Goal: Task Accomplishment & Management: Manage account settings

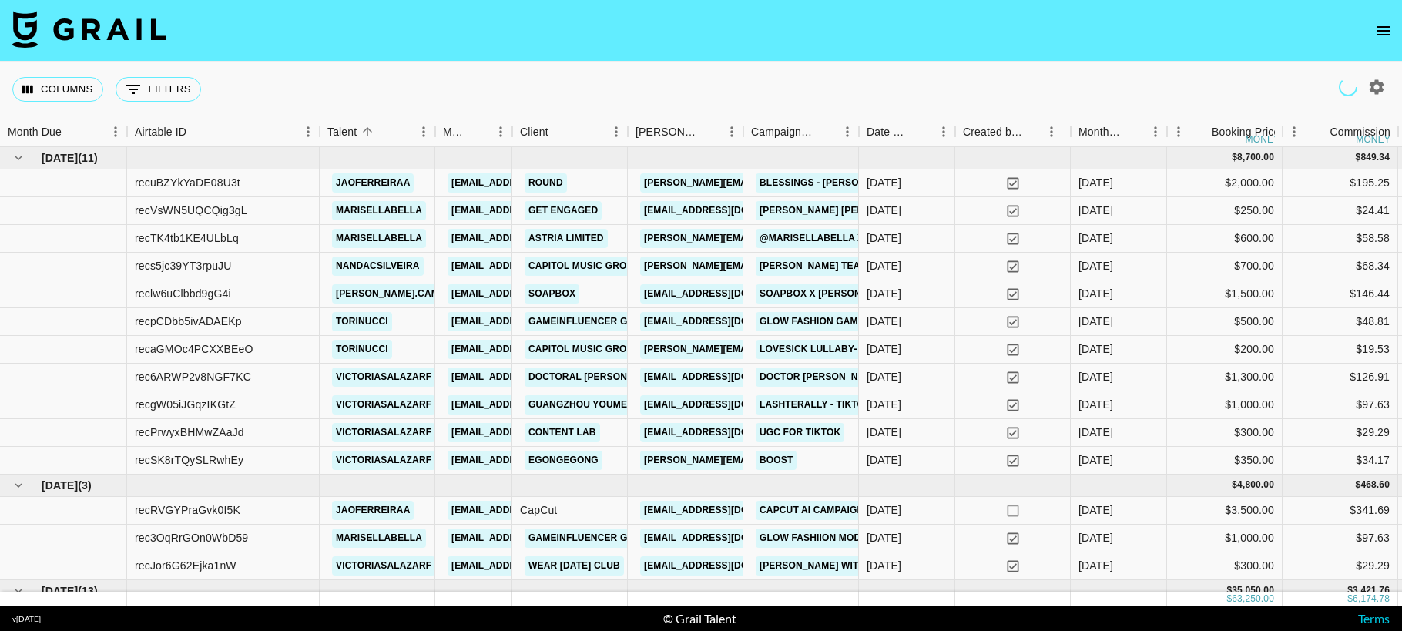
click at [1383, 37] on icon "open drawer" at bounding box center [1383, 31] width 18 height 18
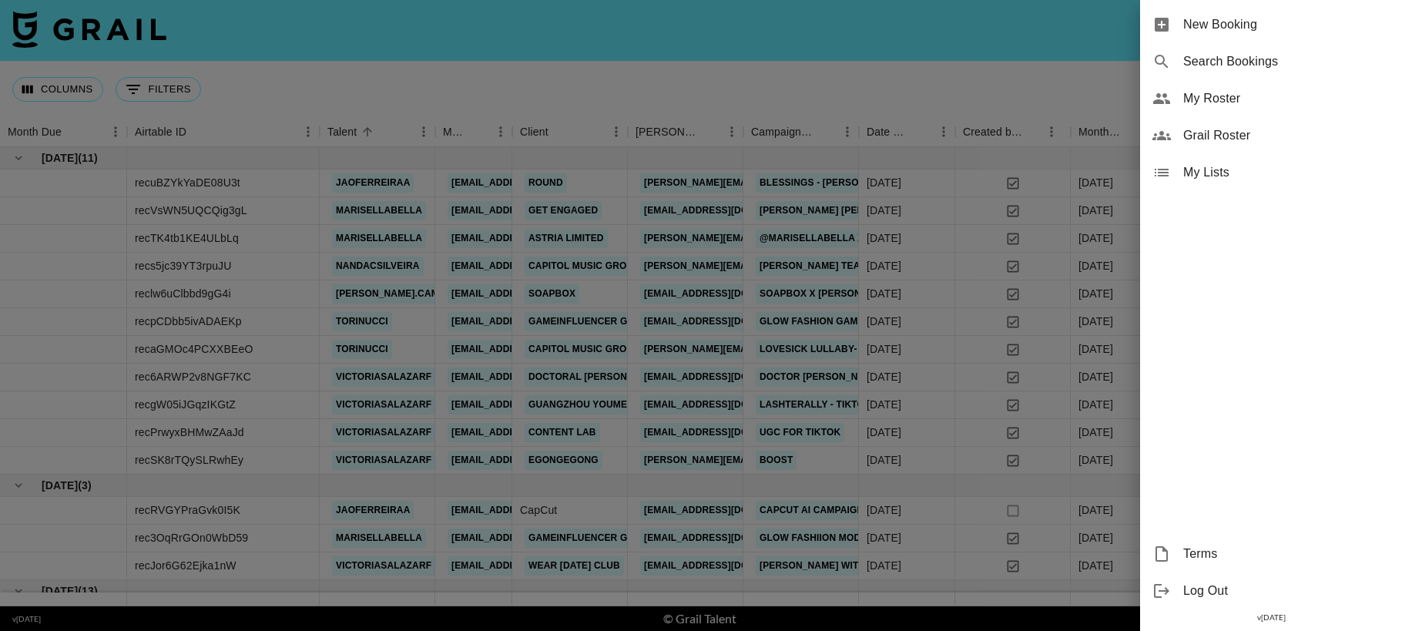
click at [1232, 98] on span "My Roster" at bounding box center [1286, 98] width 206 height 18
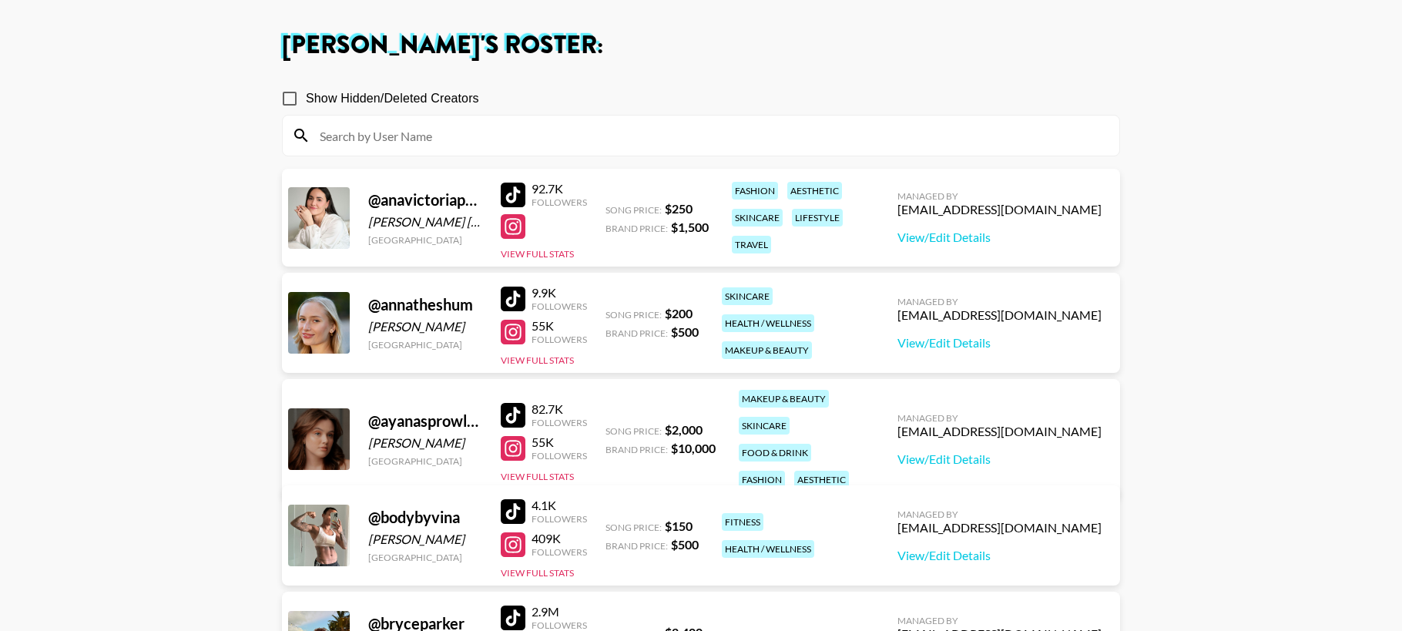
scroll to position [69, 0]
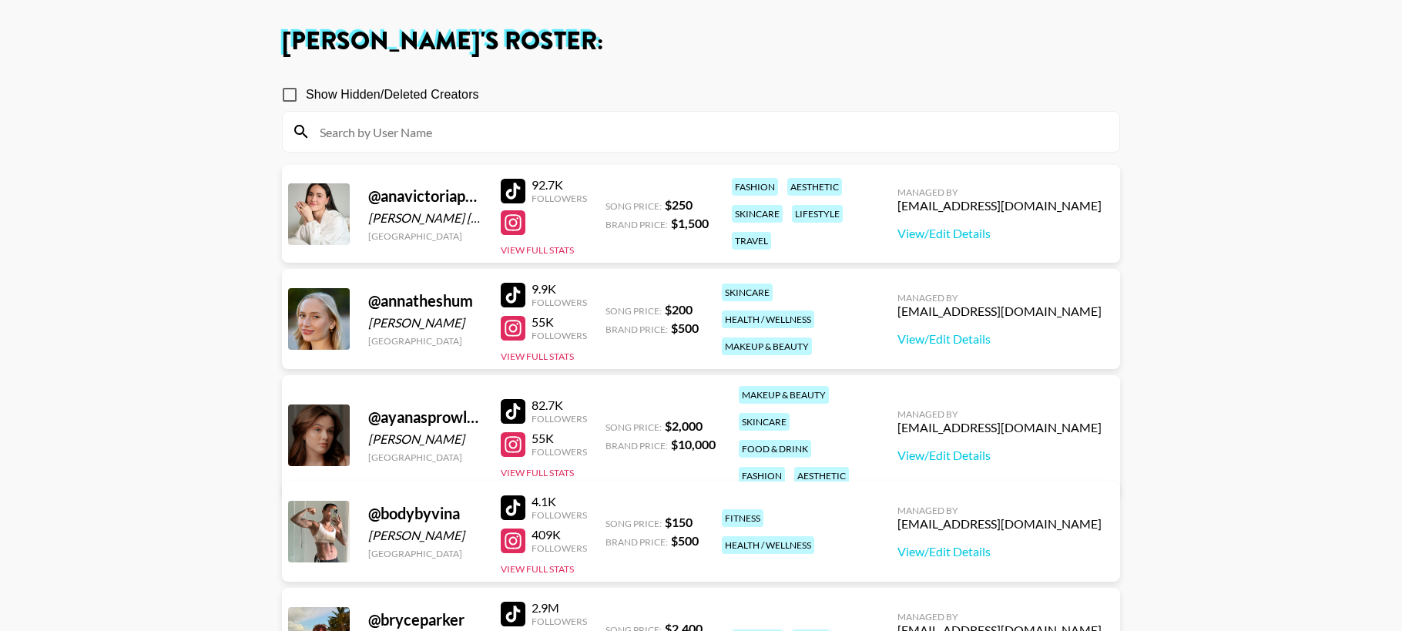
click at [515, 320] on div at bounding box center [513, 328] width 25 height 25
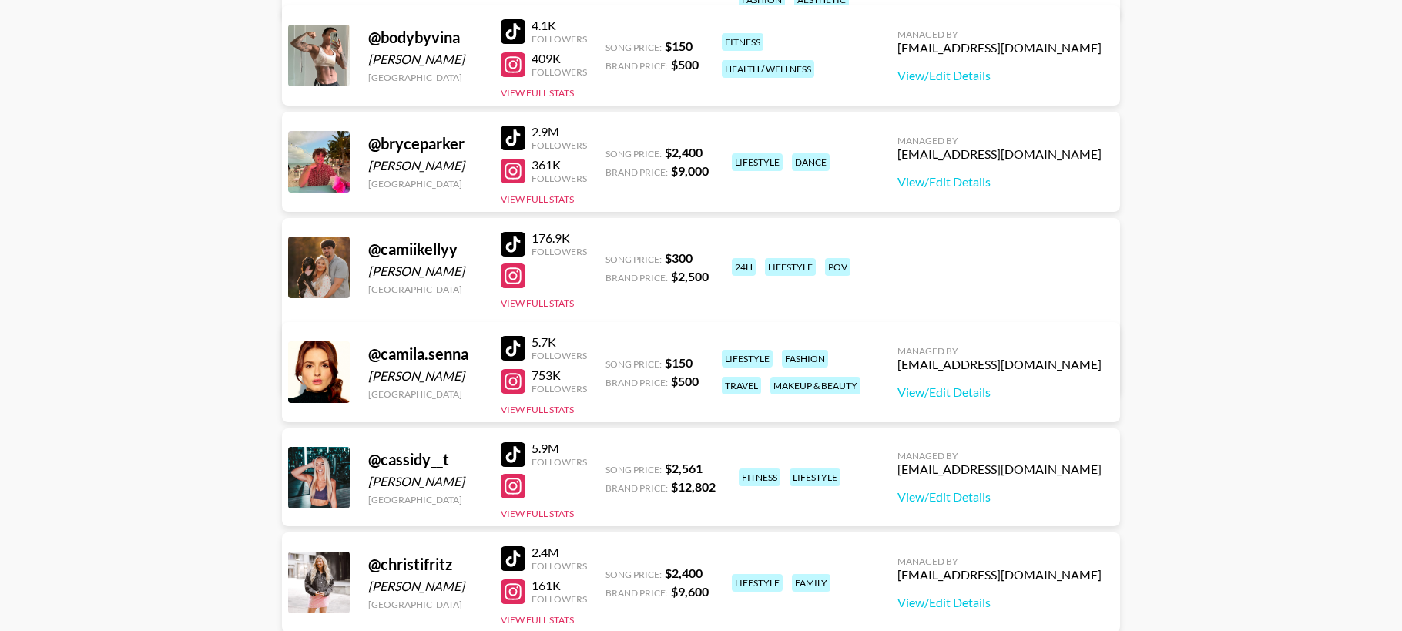
scroll to position [536, 0]
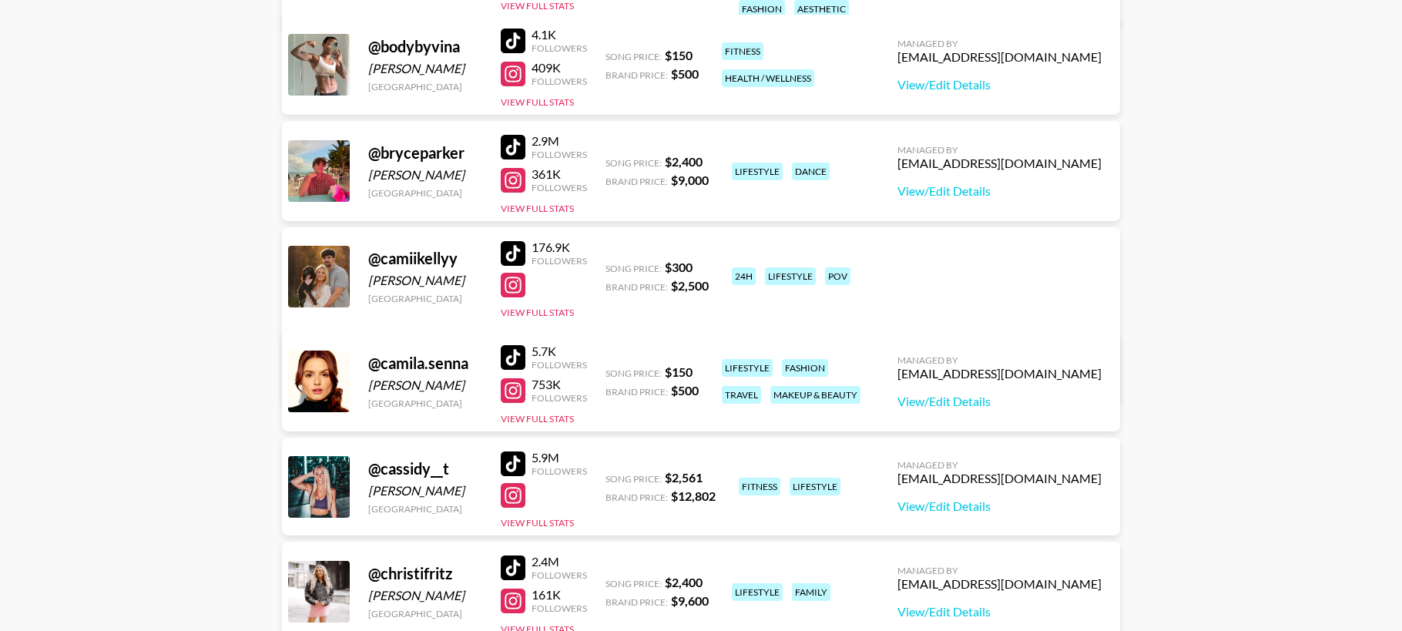
click at [521, 388] on div at bounding box center [513, 390] width 25 height 25
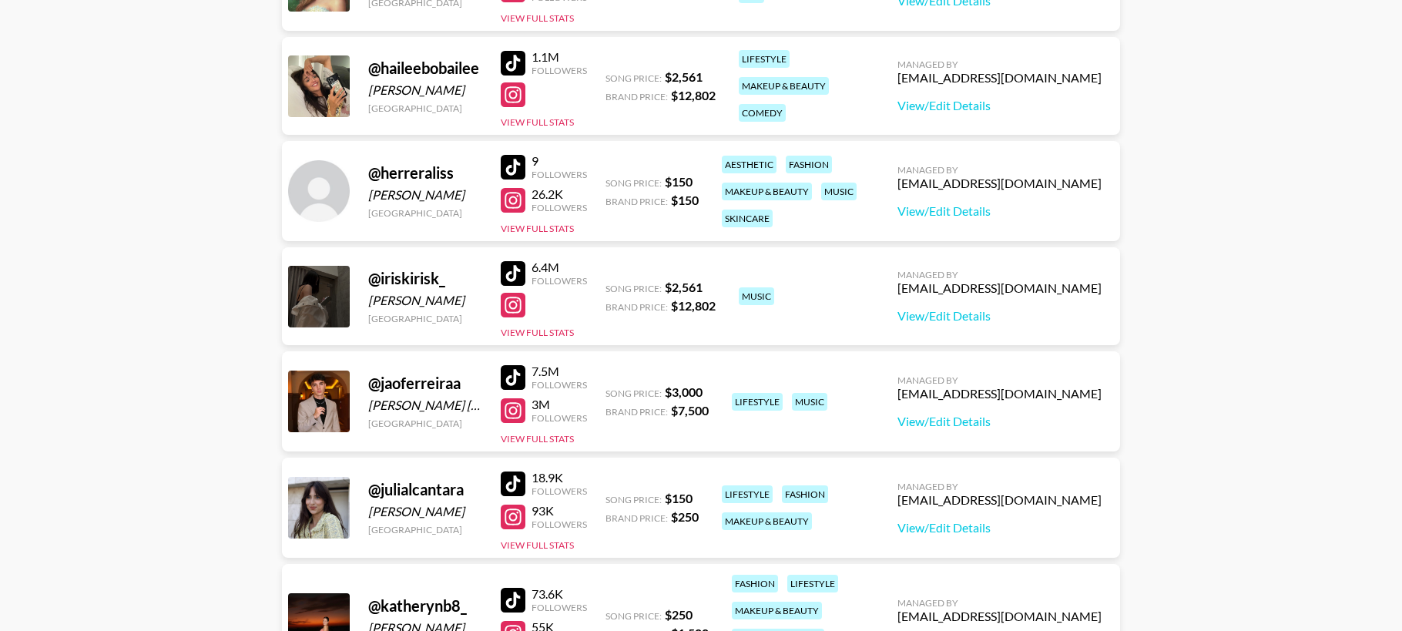
scroll to position [1469, 0]
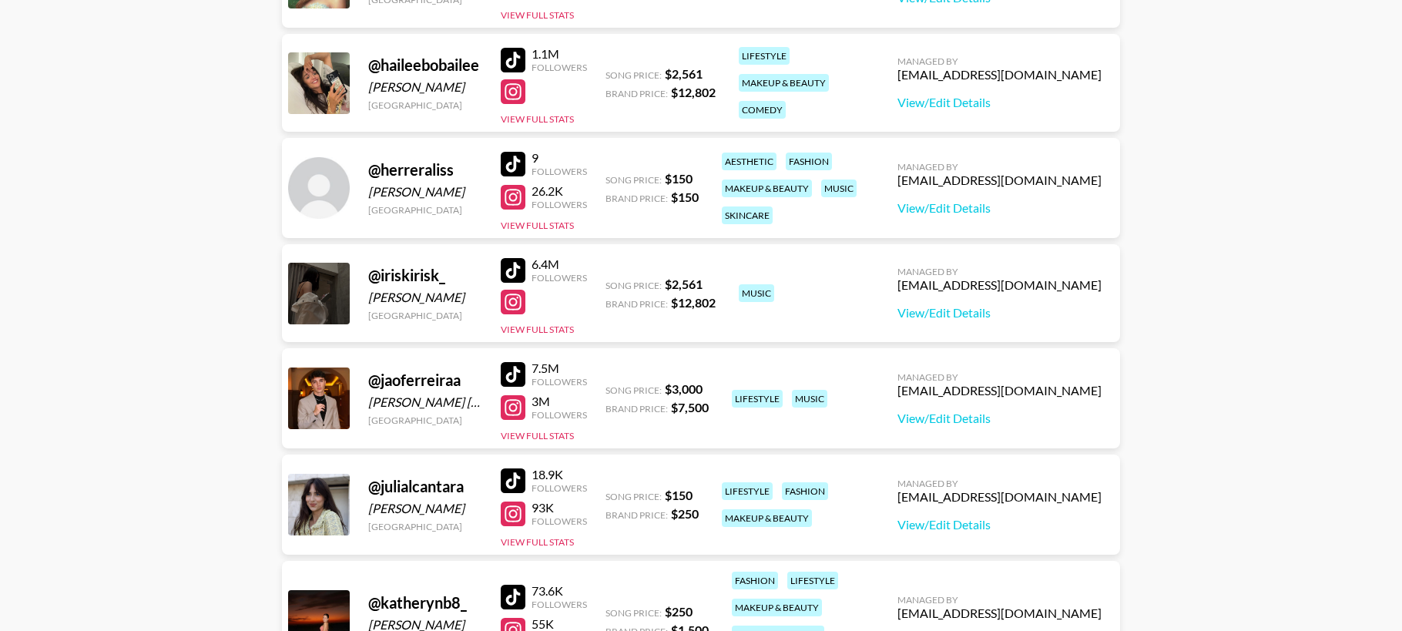
click at [516, 196] on div at bounding box center [513, 197] width 25 height 25
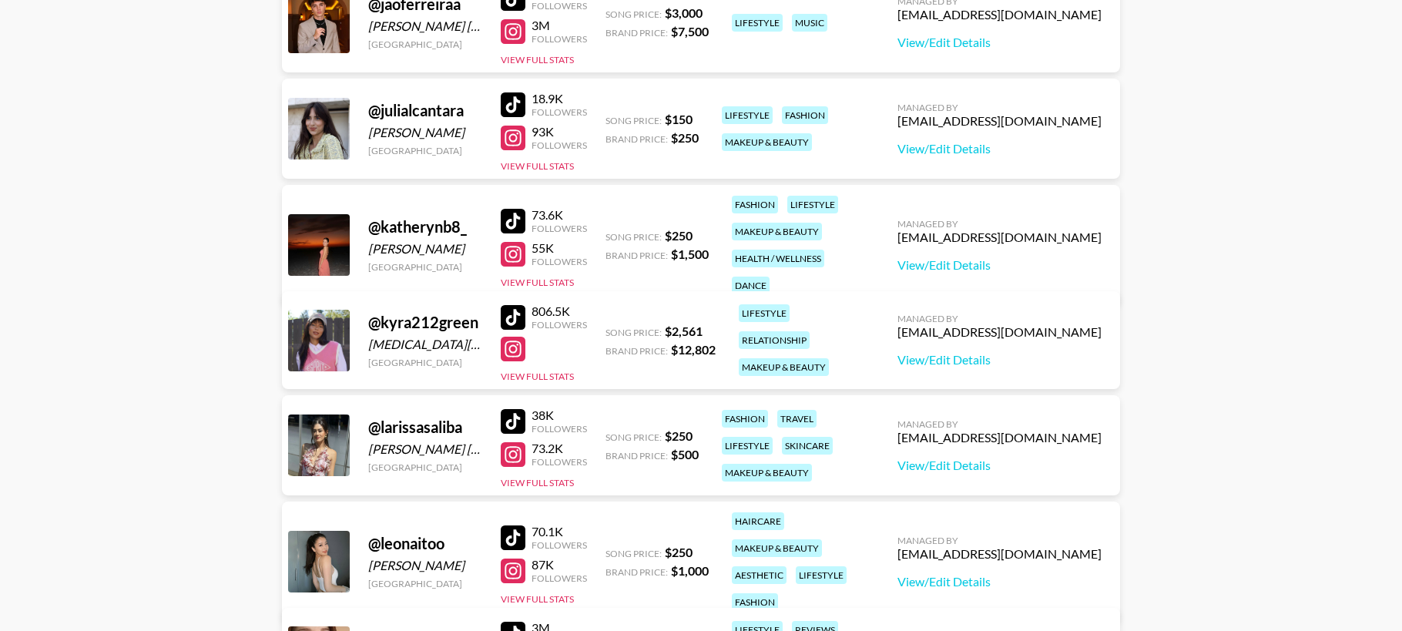
scroll to position [1846, 0]
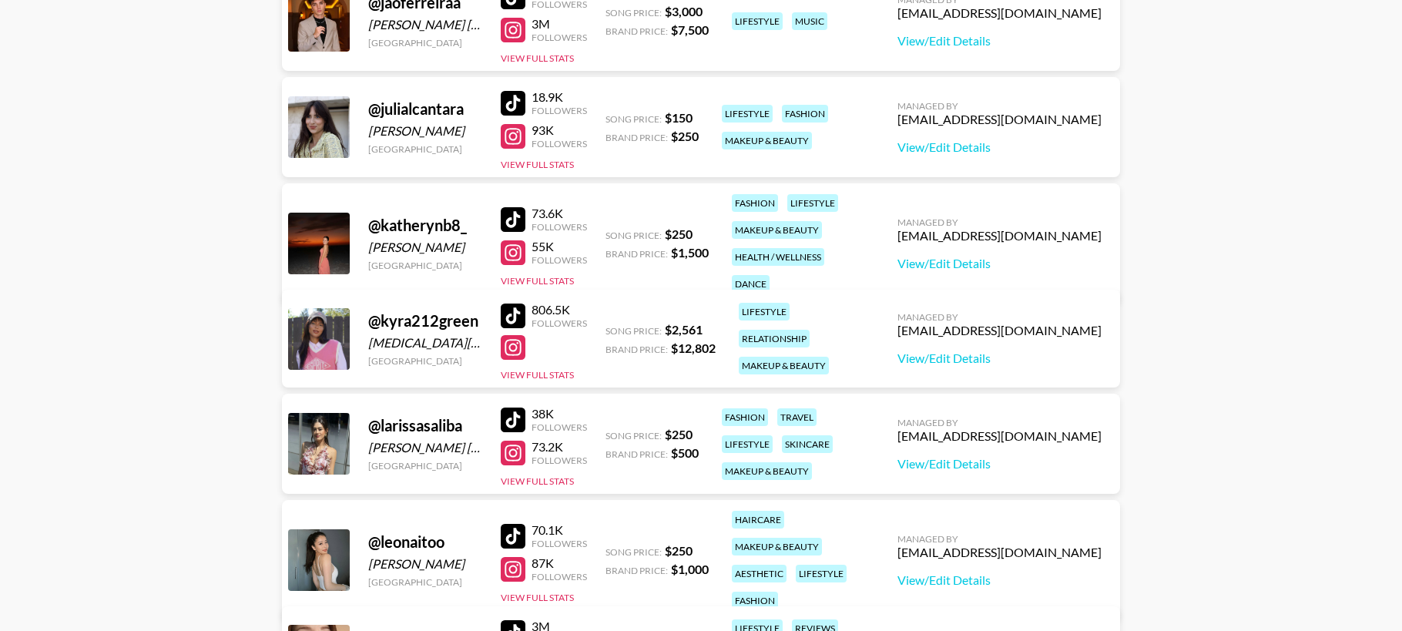
click at [512, 207] on div at bounding box center [513, 219] width 25 height 25
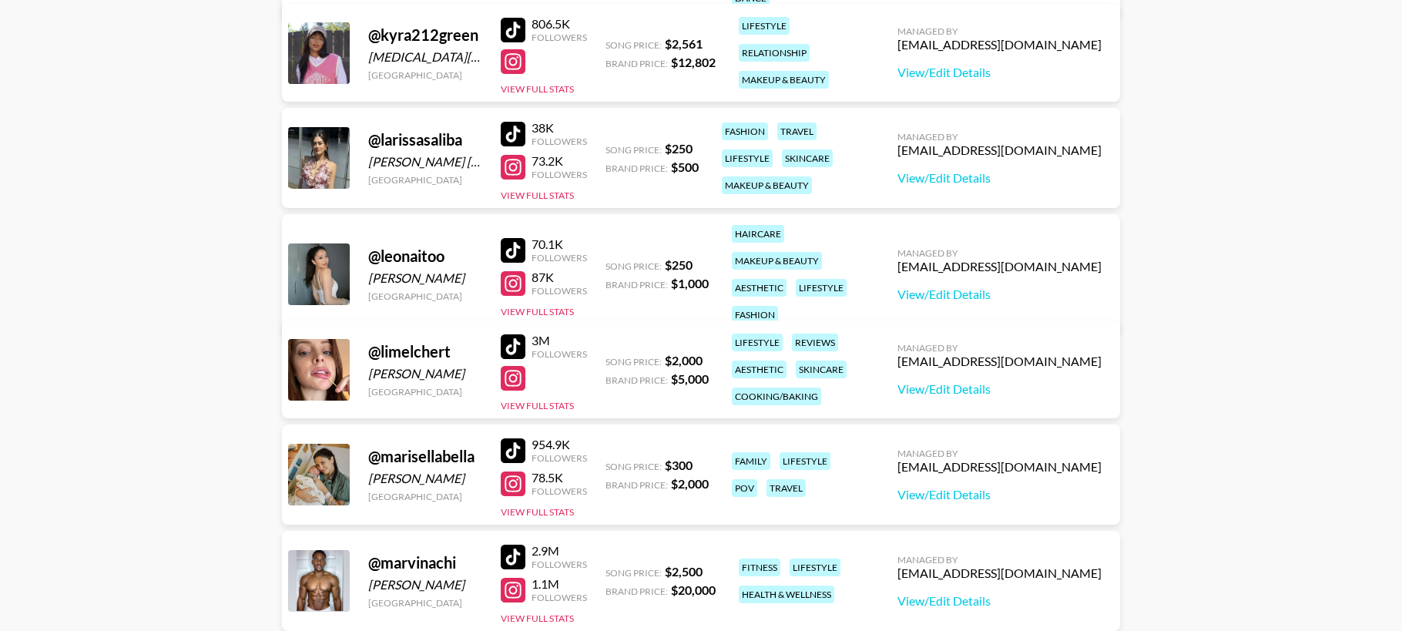
scroll to position [2135, 0]
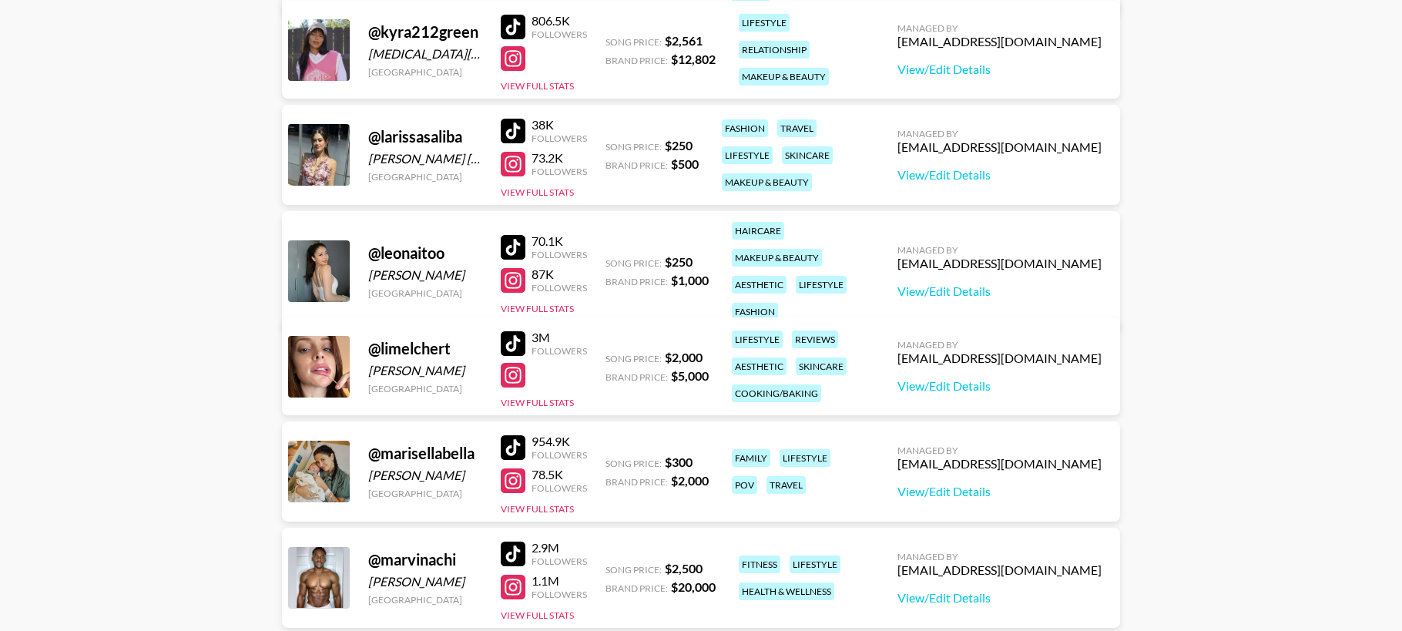
click at [516, 235] on div at bounding box center [513, 247] width 25 height 25
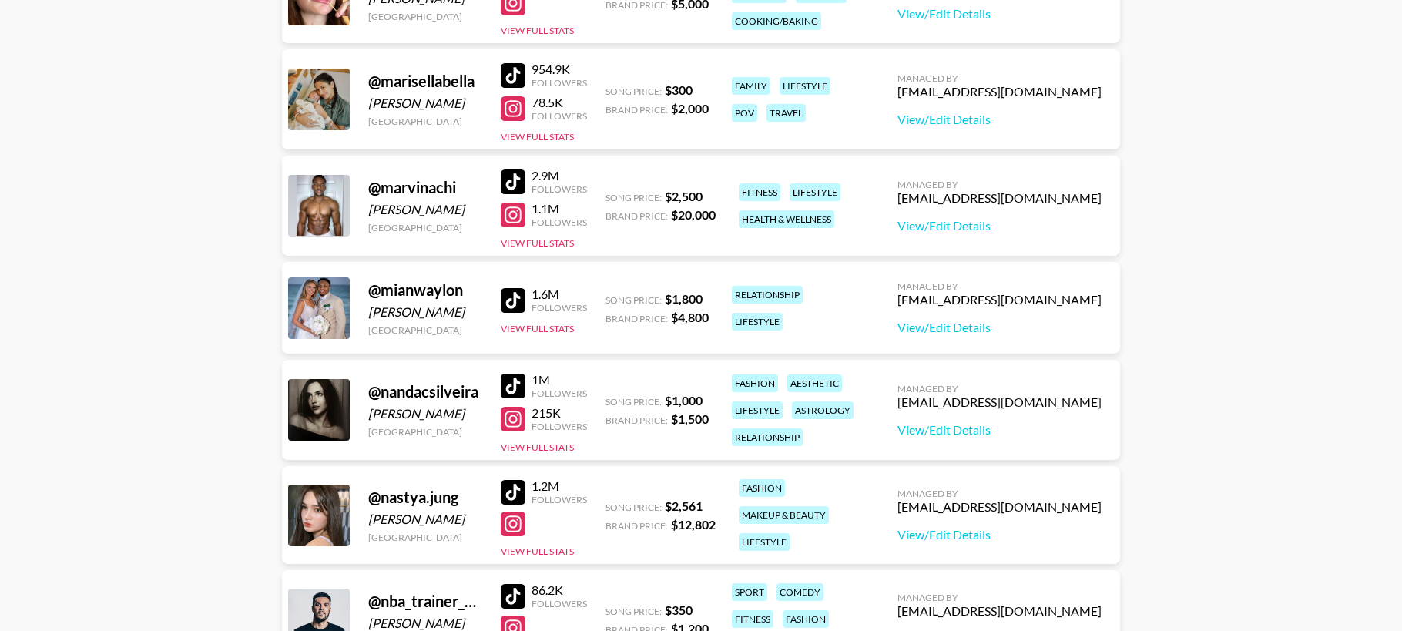
scroll to position [2512, 0]
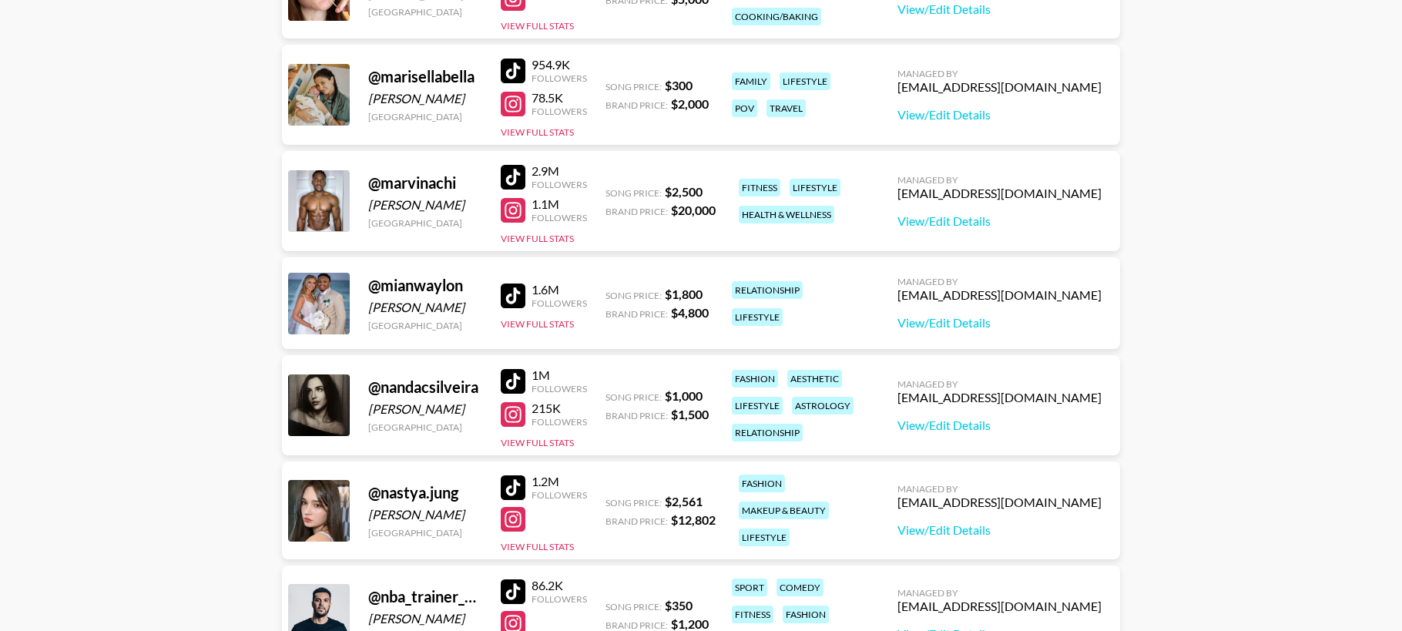
click at [514, 65] on div at bounding box center [513, 71] width 25 height 25
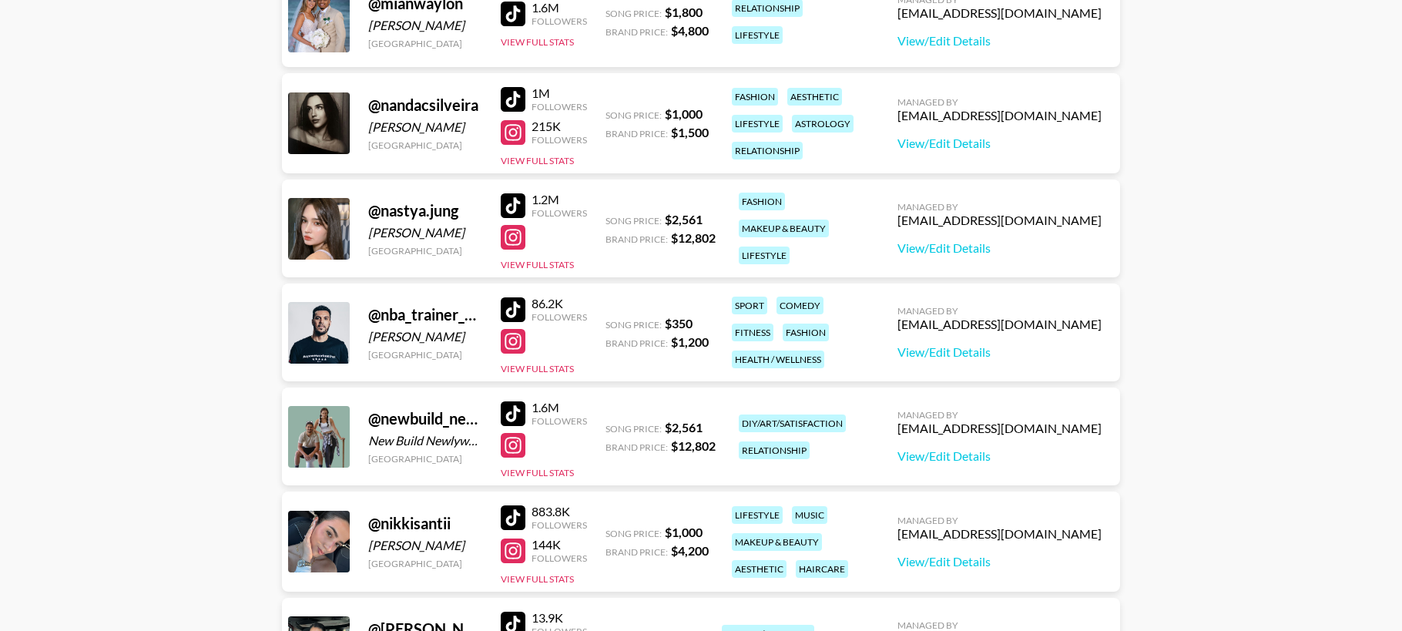
scroll to position [2796, 0]
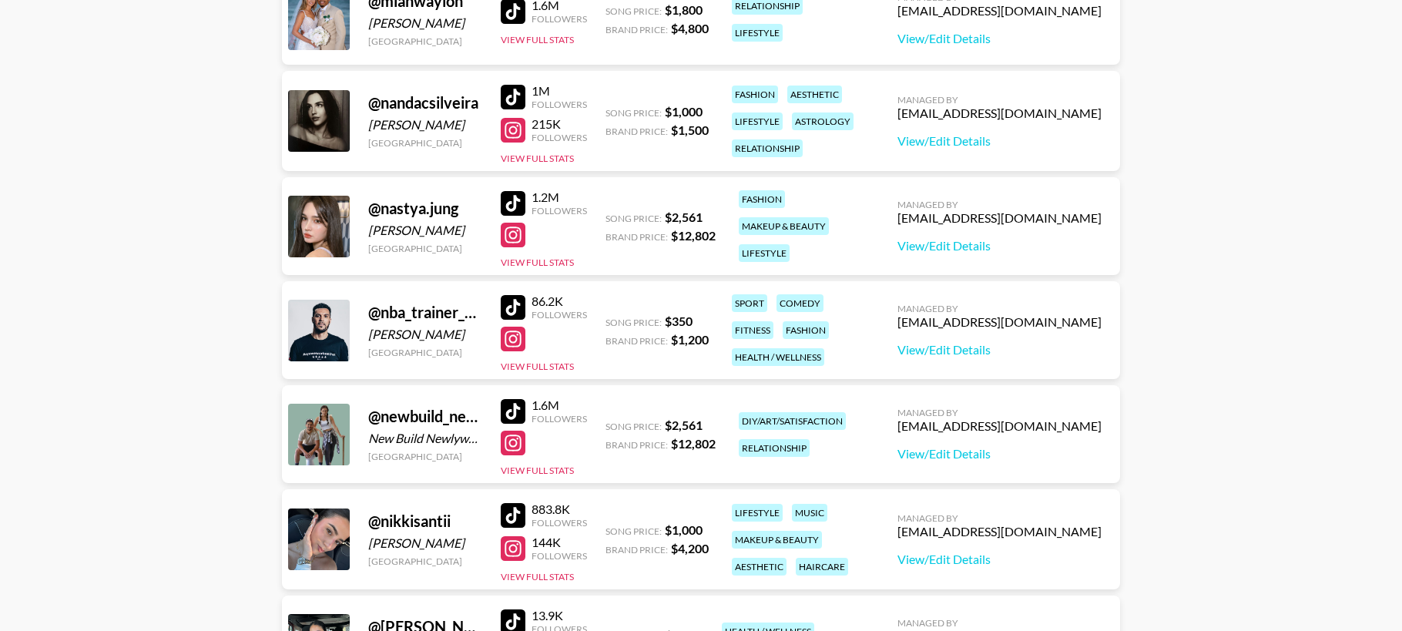
click at [512, 102] on div at bounding box center [513, 97] width 25 height 25
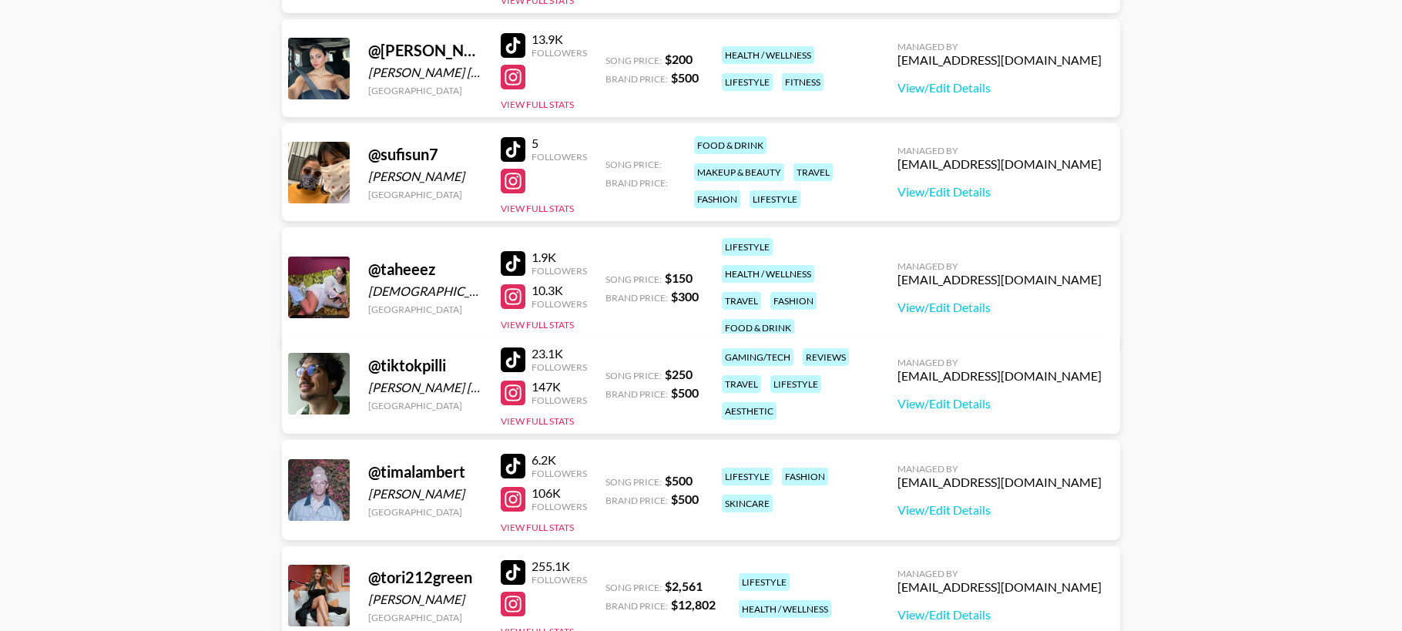
scroll to position [3376, 0]
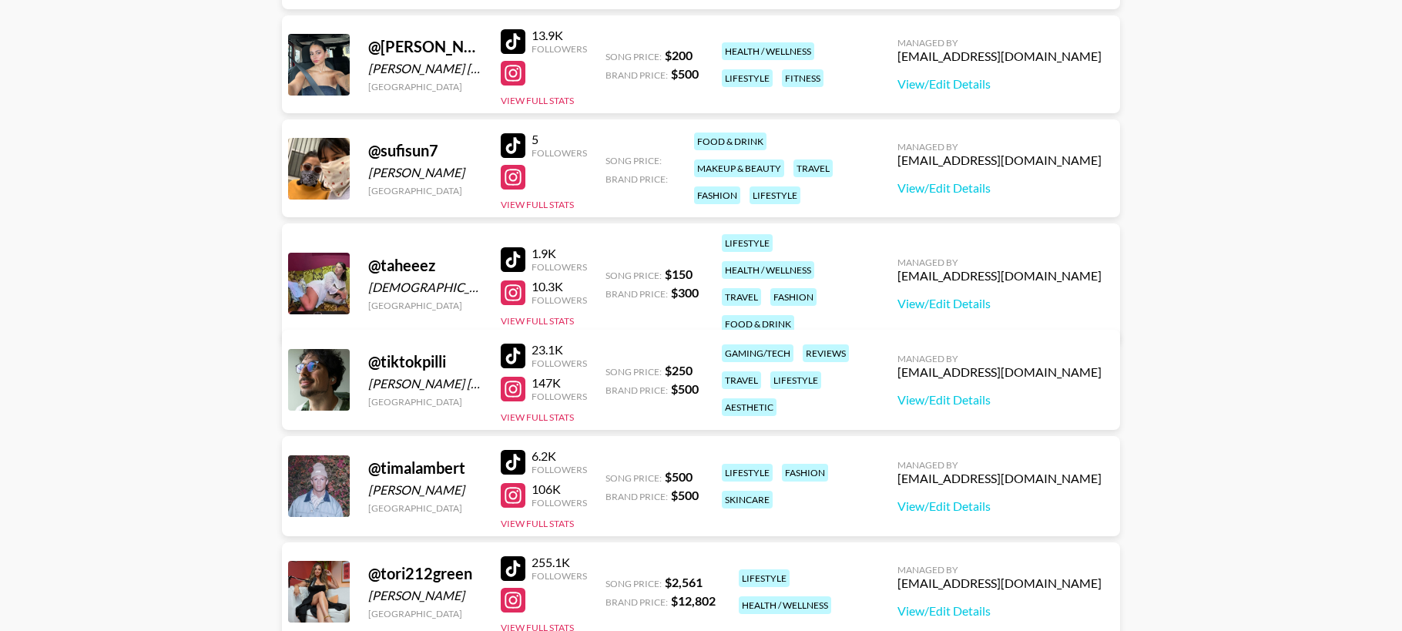
click at [511, 77] on div at bounding box center [513, 73] width 25 height 25
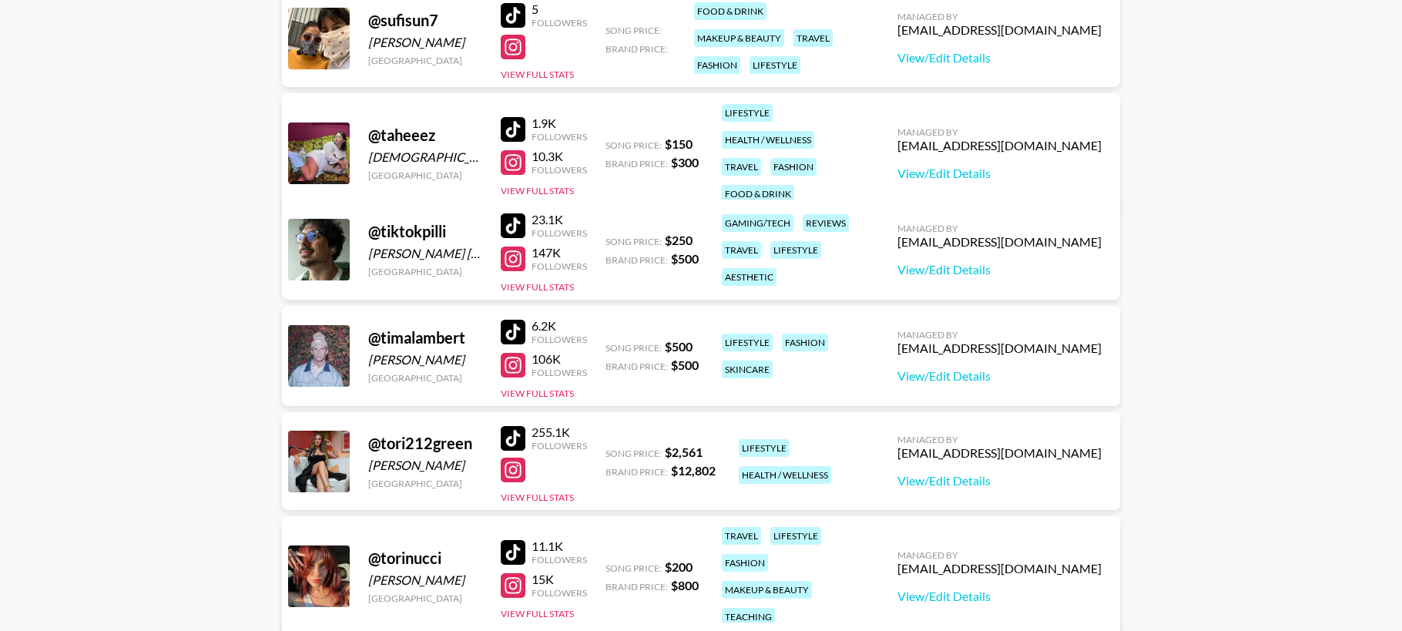
scroll to position [3489, 0]
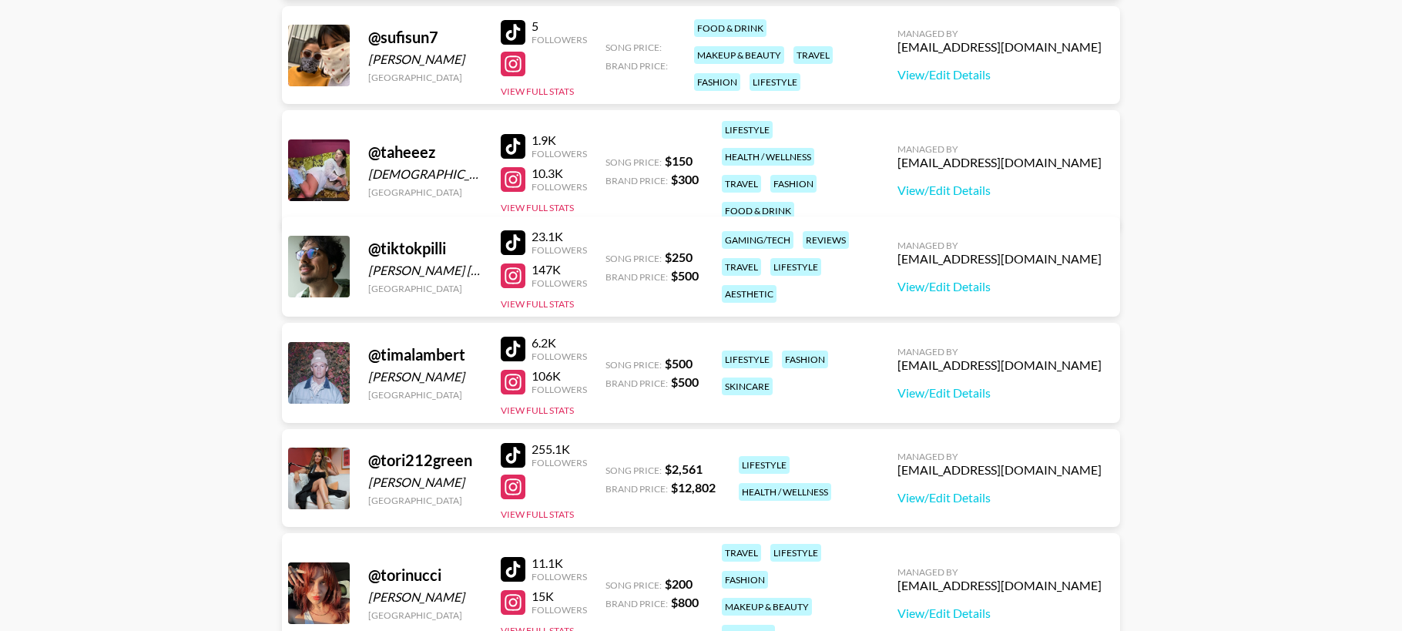
click at [513, 32] on div at bounding box center [513, 32] width 25 height 25
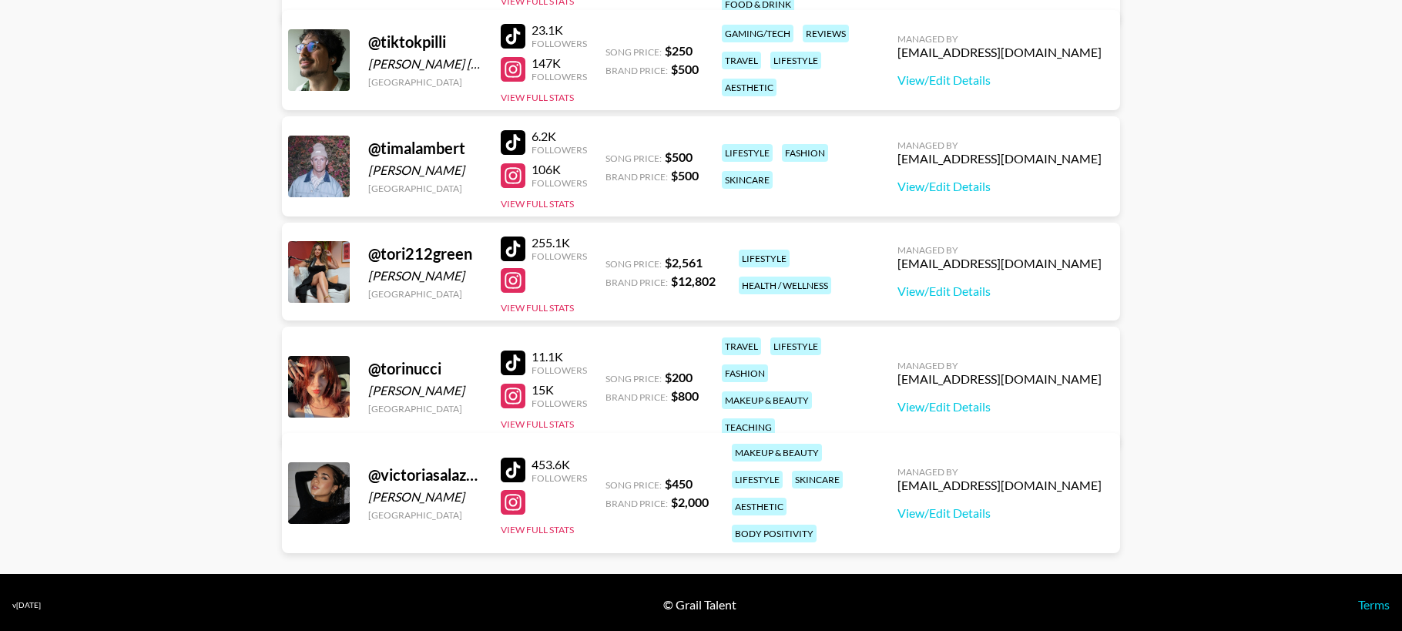
scroll to position [3699, 0]
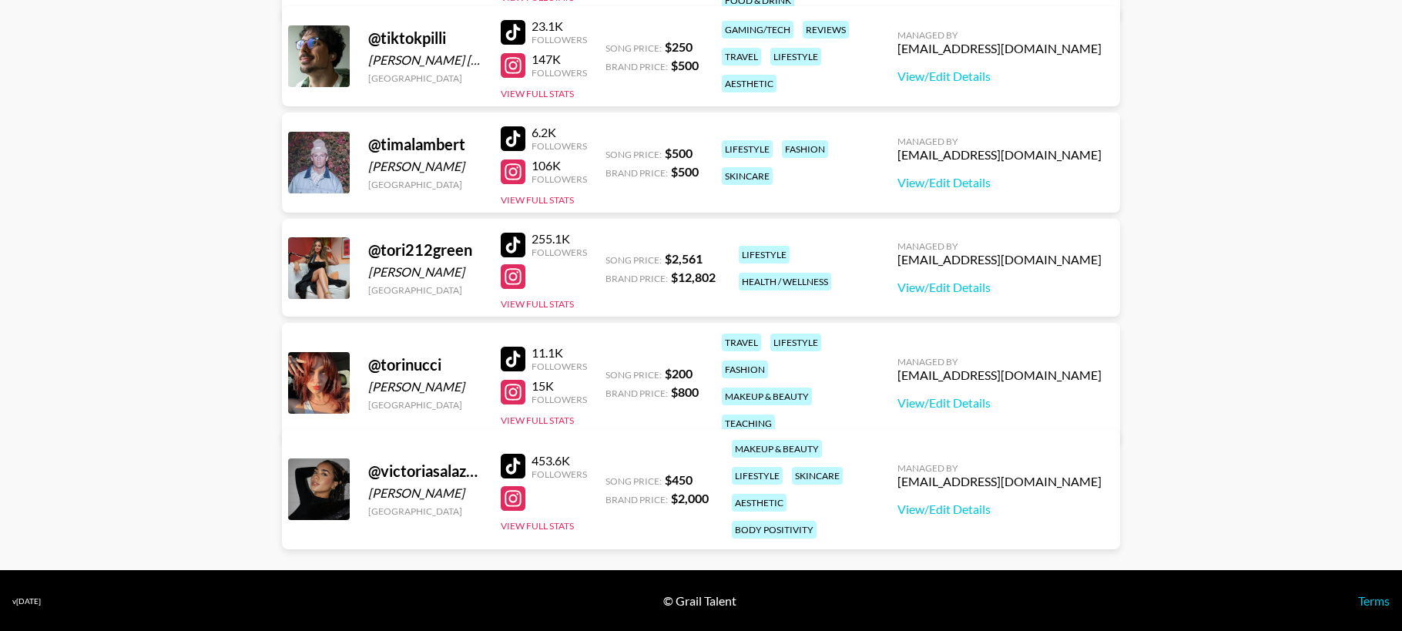
click at [517, 350] on div at bounding box center [513, 359] width 25 height 25
click at [511, 454] on div at bounding box center [513, 466] width 25 height 25
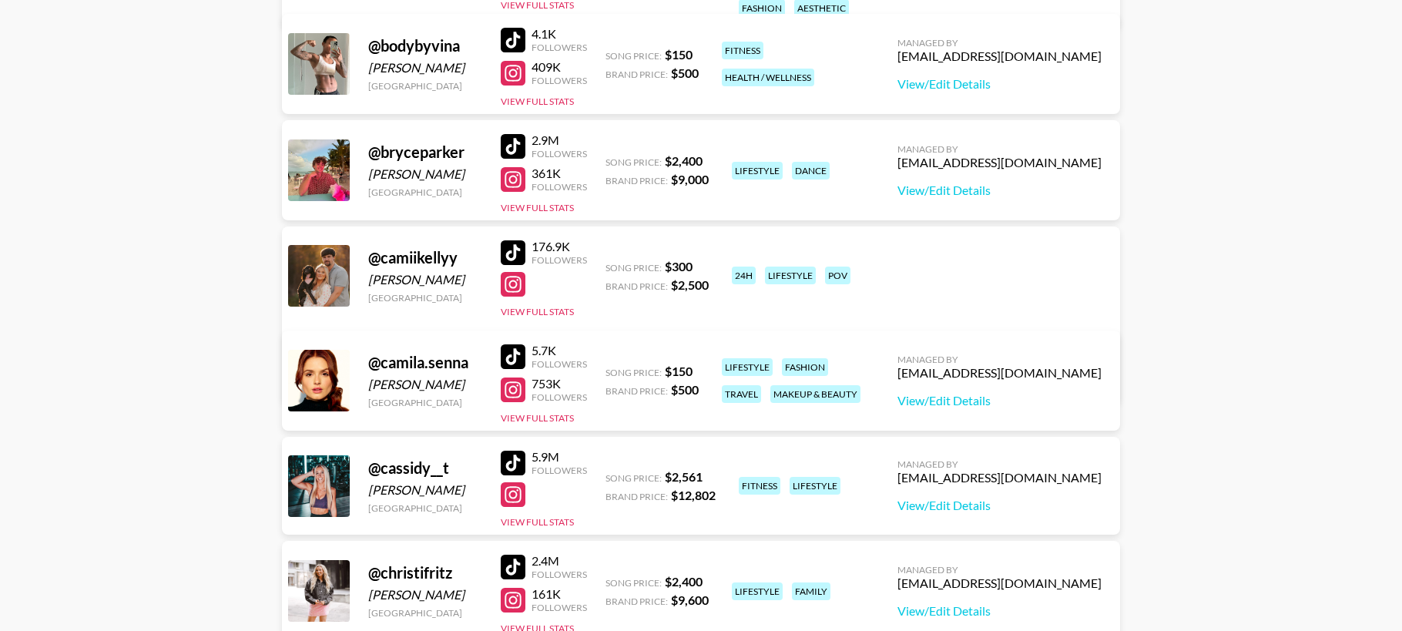
scroll to position [497, 0]
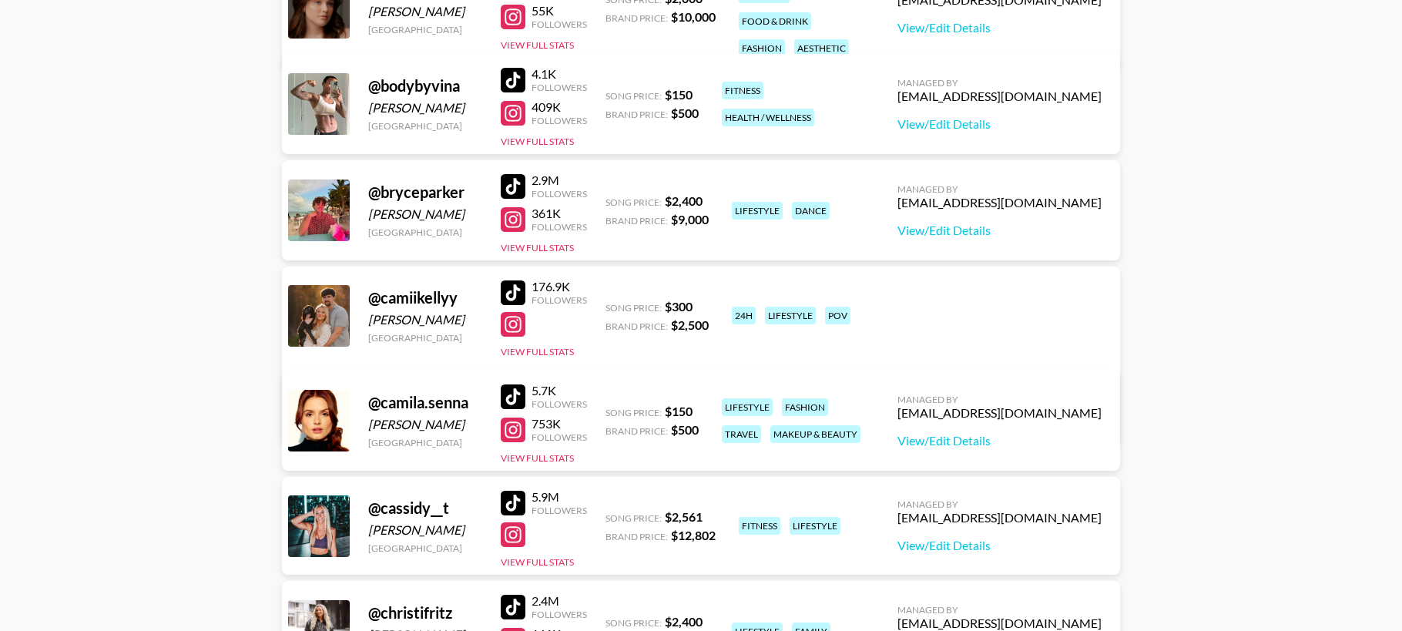
click at [515, 287] on div at bounding box center [513, 292] width 25 height 25
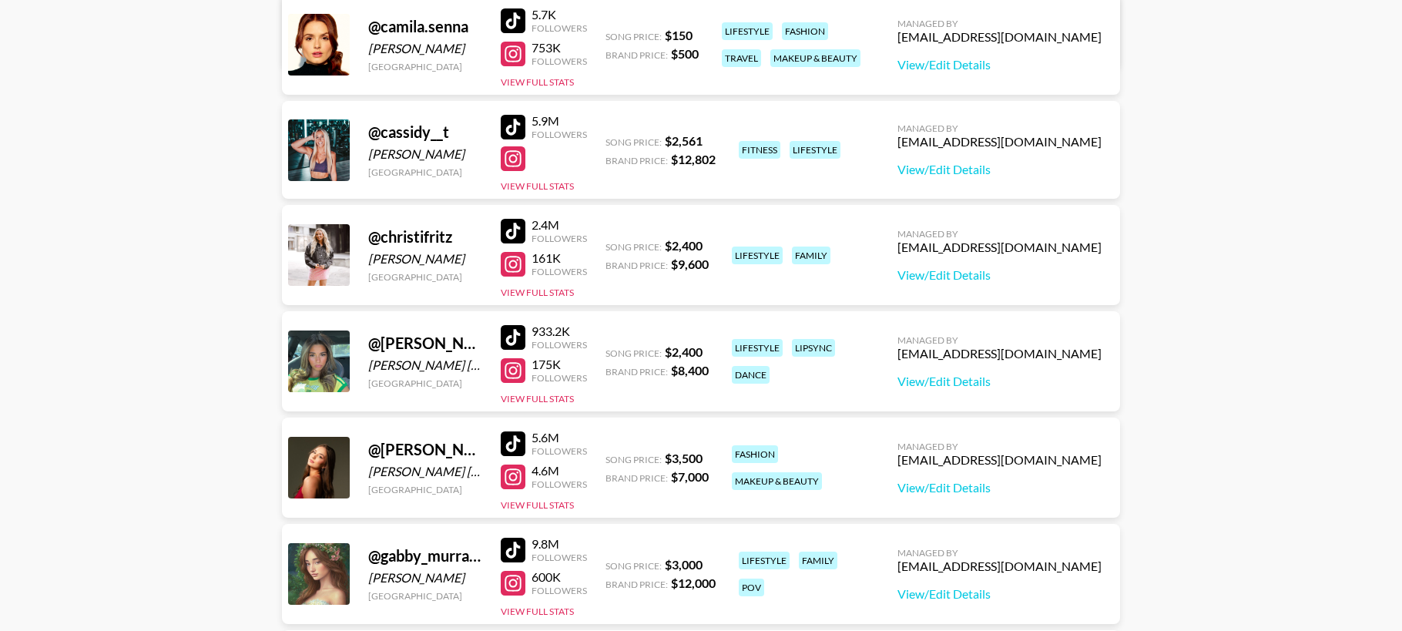
scroll to position [741, 0]
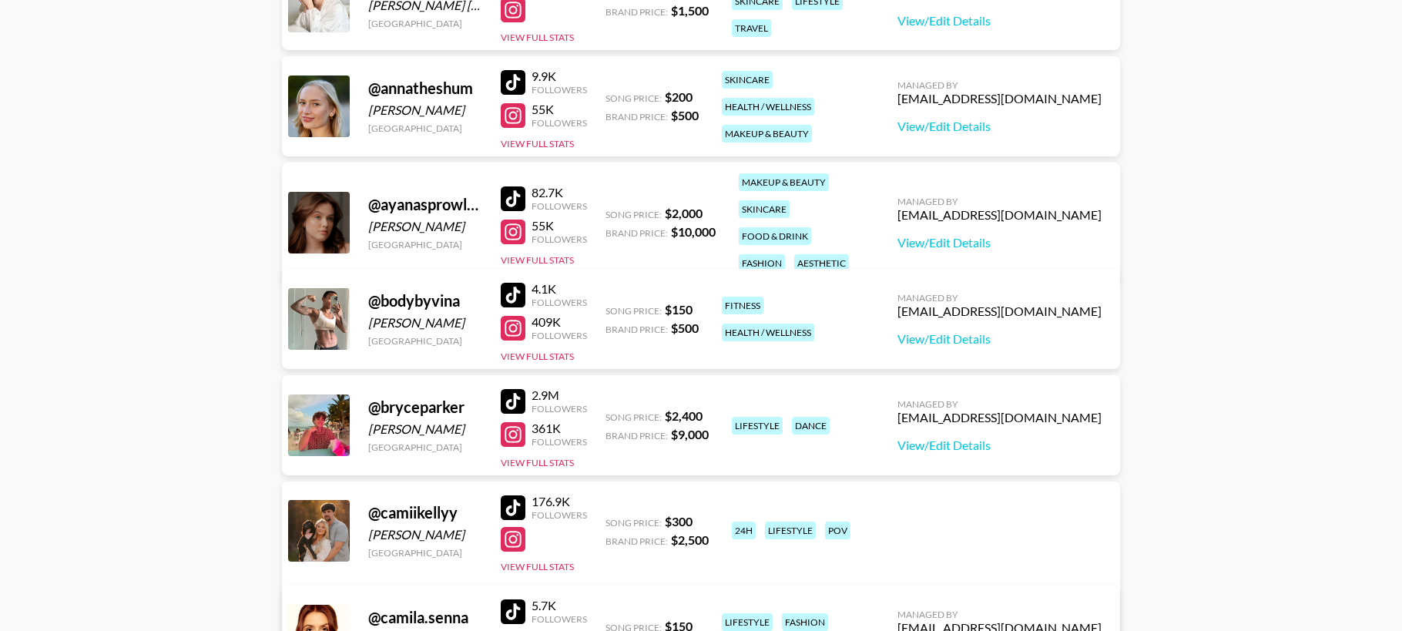
scroll to position [0, 0]
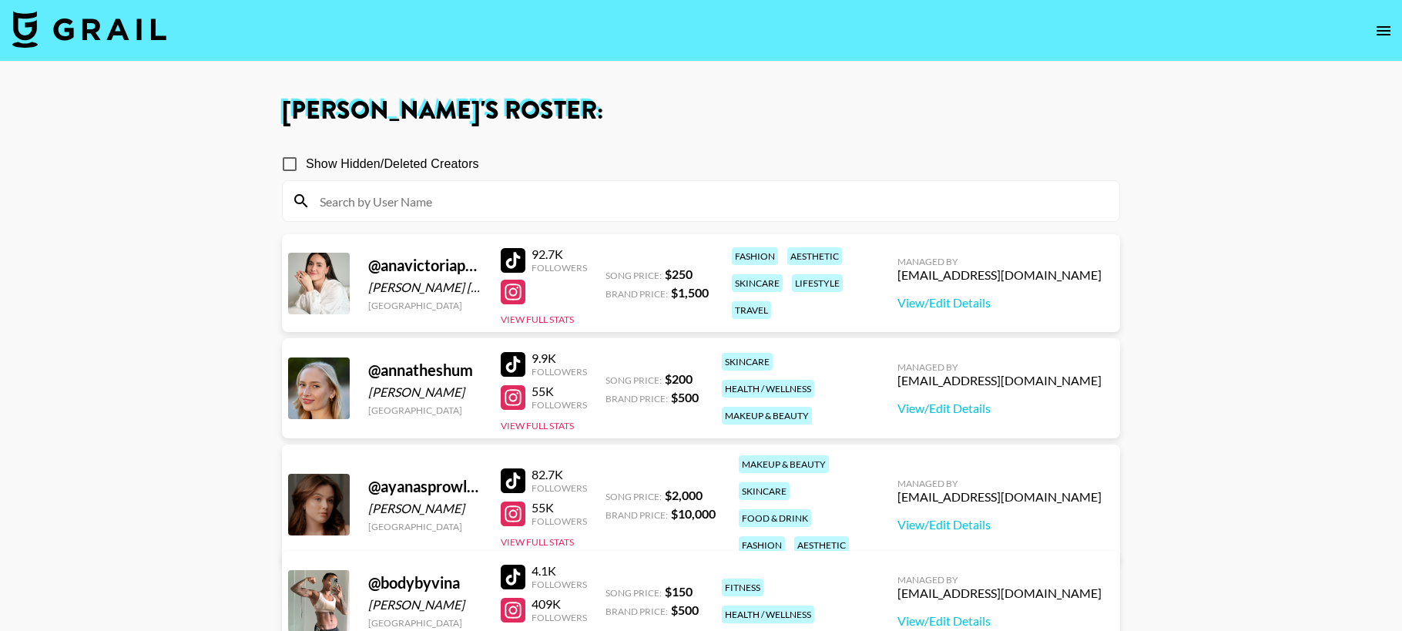
click at [387, 202] on input at bounding box center [709, 201] width 799 height 25
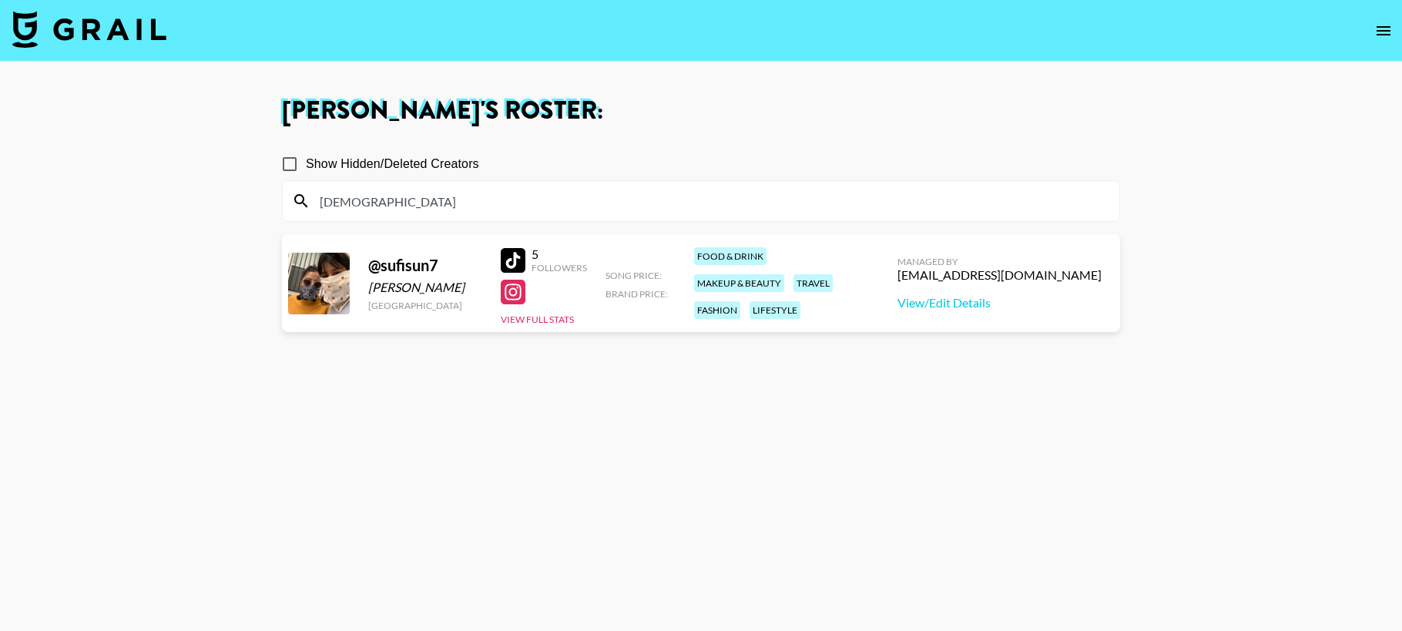
type input "sufi"
click at [544, 320] on button "View Full Stats" at bounding box center [537, 319] width 73 height 12
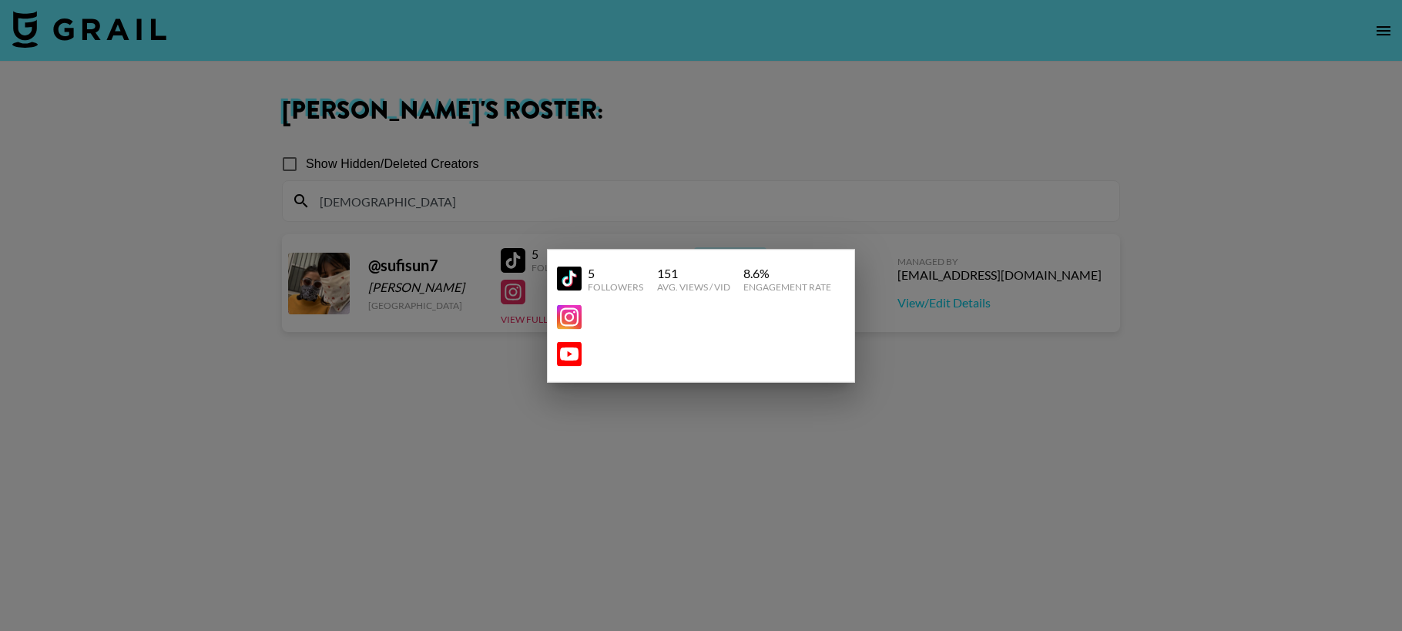
click at [967, 372] on div at bounding box center [701, 315] width 1402 height 631
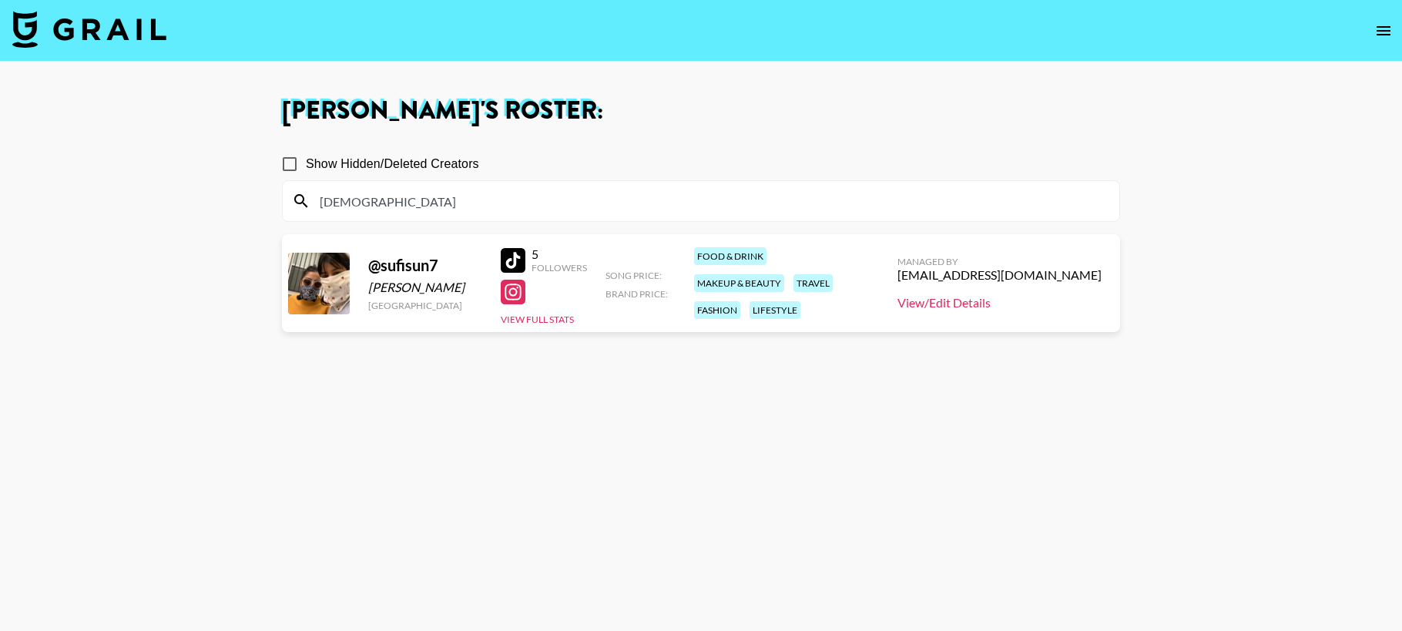
click at [1044, 306] on link "View/Edit Details" at bounding box center [999, 302] width 204 height 15
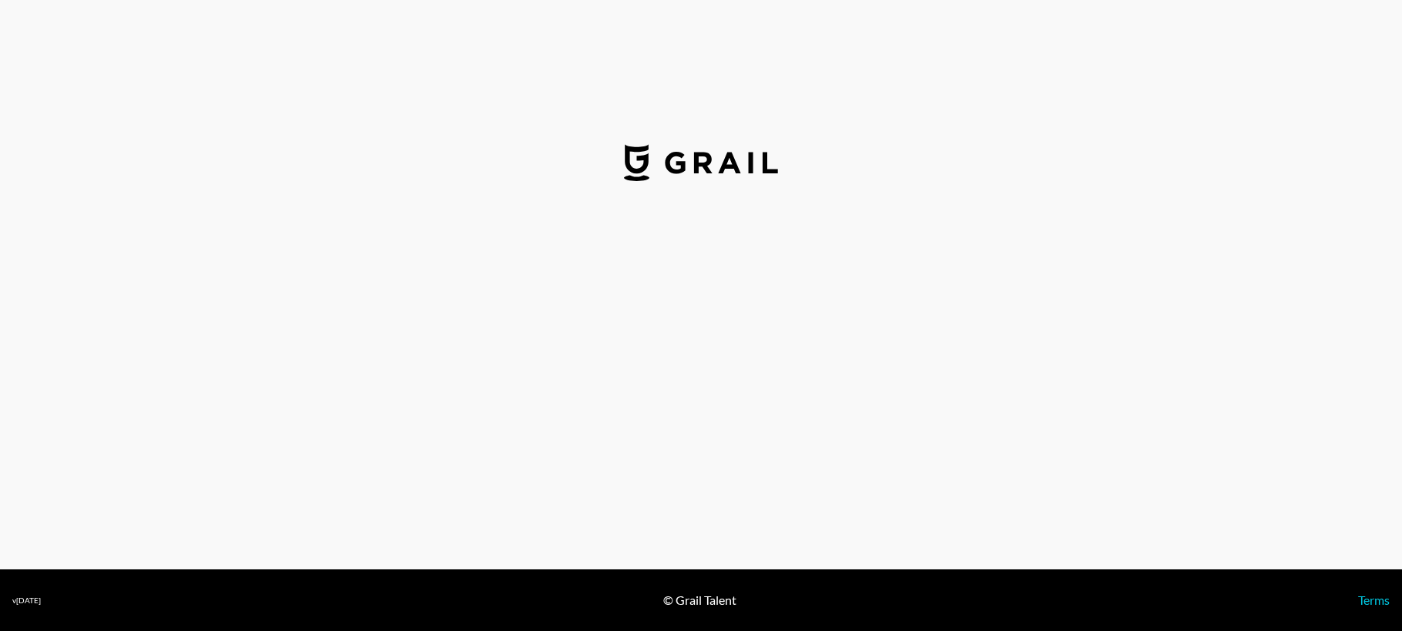
select select "USD"
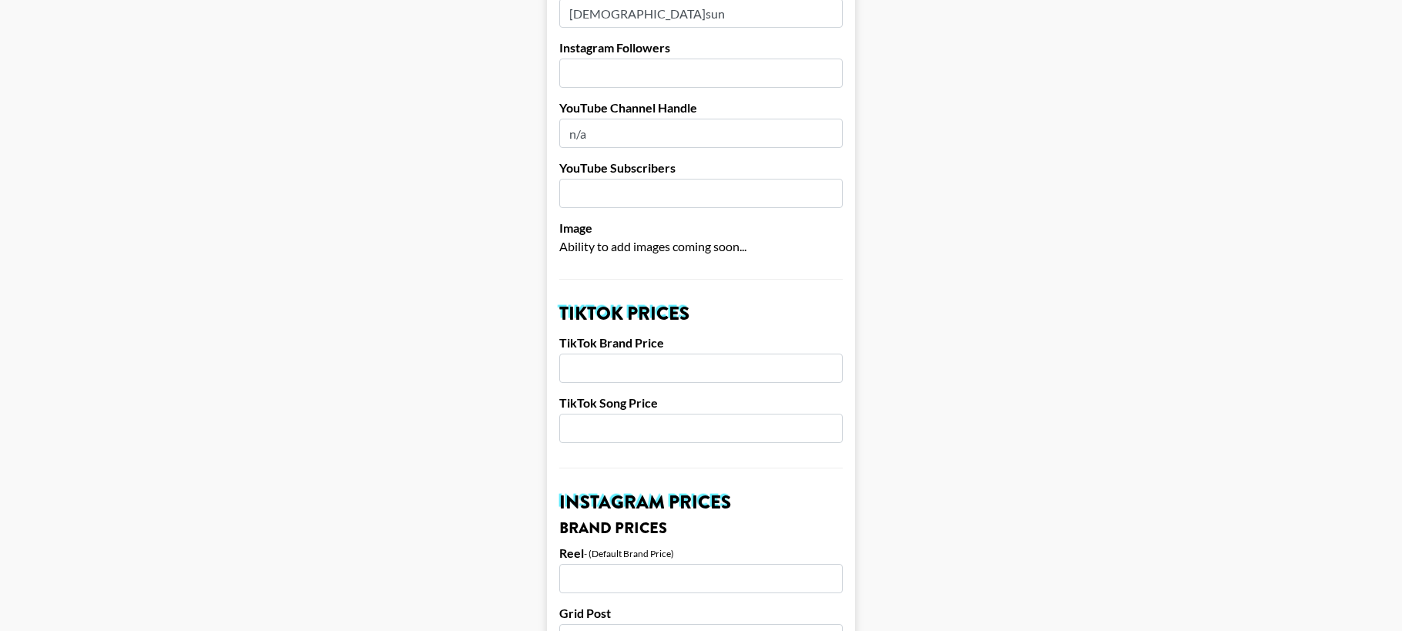
scroll to position [298, 0]
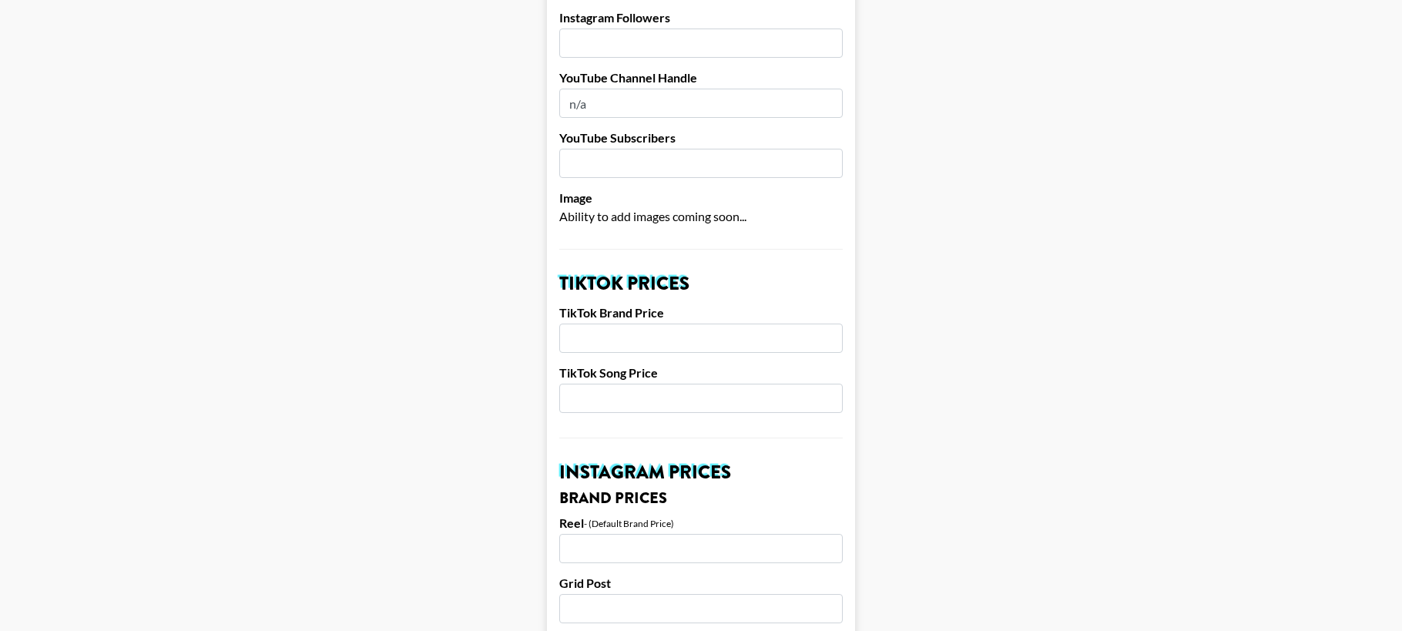
click at [615, 341] on input "number" at bounding box center [700, 337] width 283 height 29
type input "3000"
click at [595, 396] on input "number" at bounding box center [700, 398] width 283 height 29
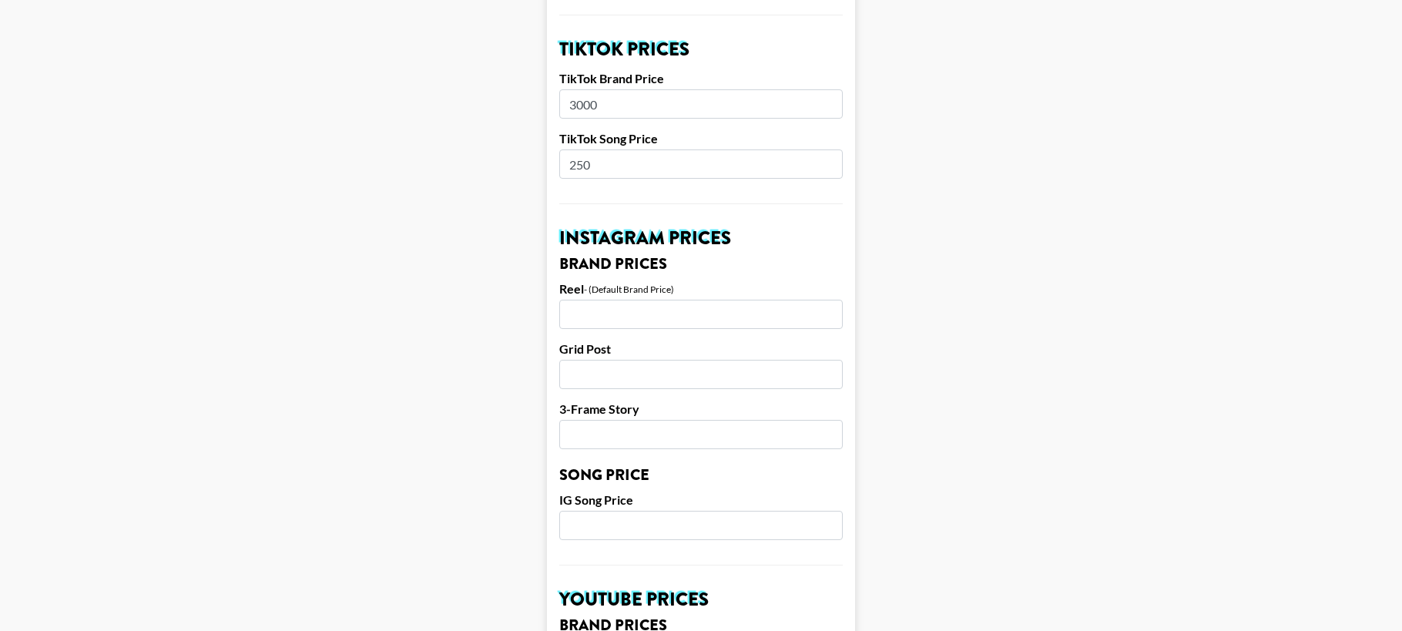
scroll to position [575, 0]
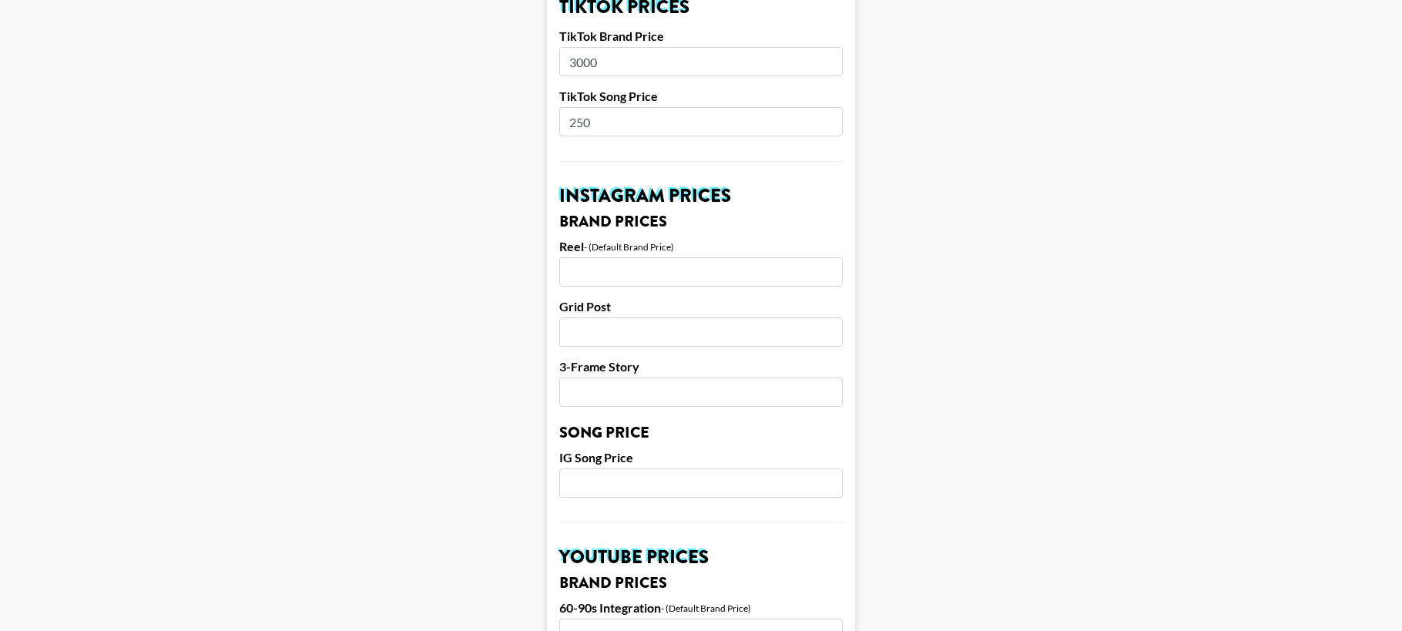
type input "250"
click at [661, 266] on input "number" at bounding box center [700, 271] width 283 height 29
type input "5000"
click at [602, 319] on input "number" at bounding box center [700, 331] width 283 height 29
type input "2"
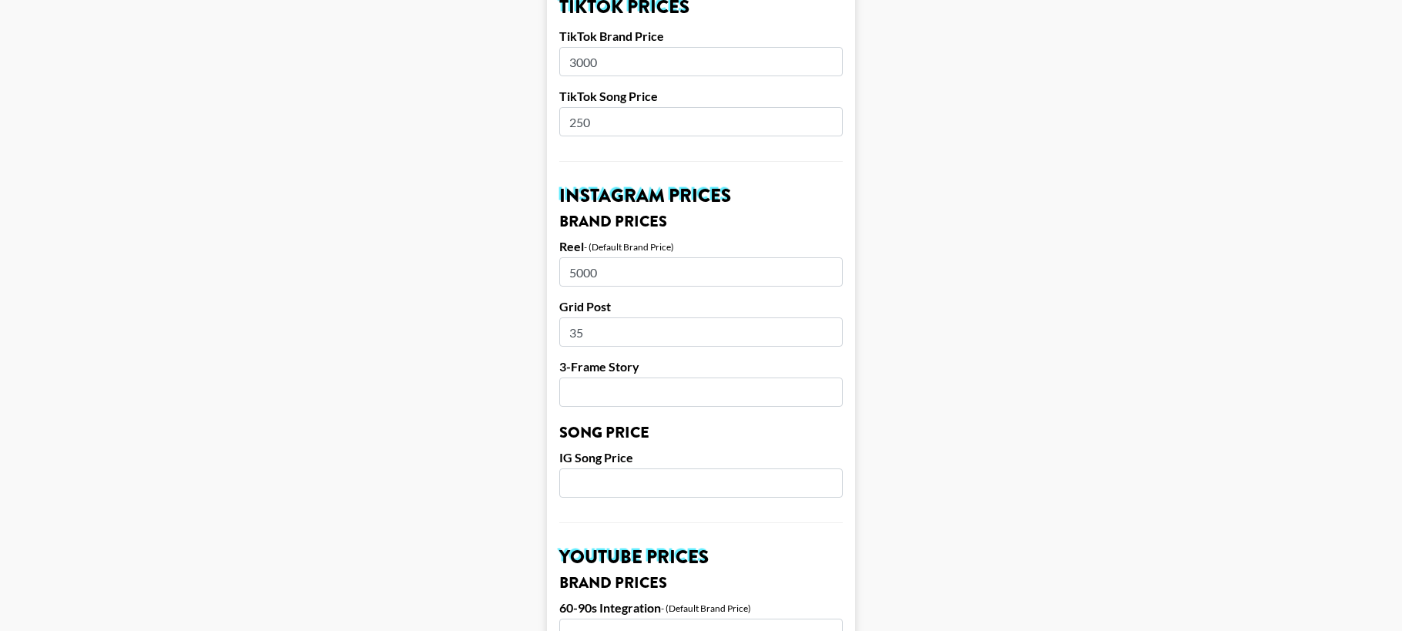
type input "3"
type input "4000"
click at [592, 384] on input "number" at bounding box center [700, 391] width 283 height 29
type input "1500"
click at [601, 475] on input "number" at bounding box center [700, 482] width 283 height 29
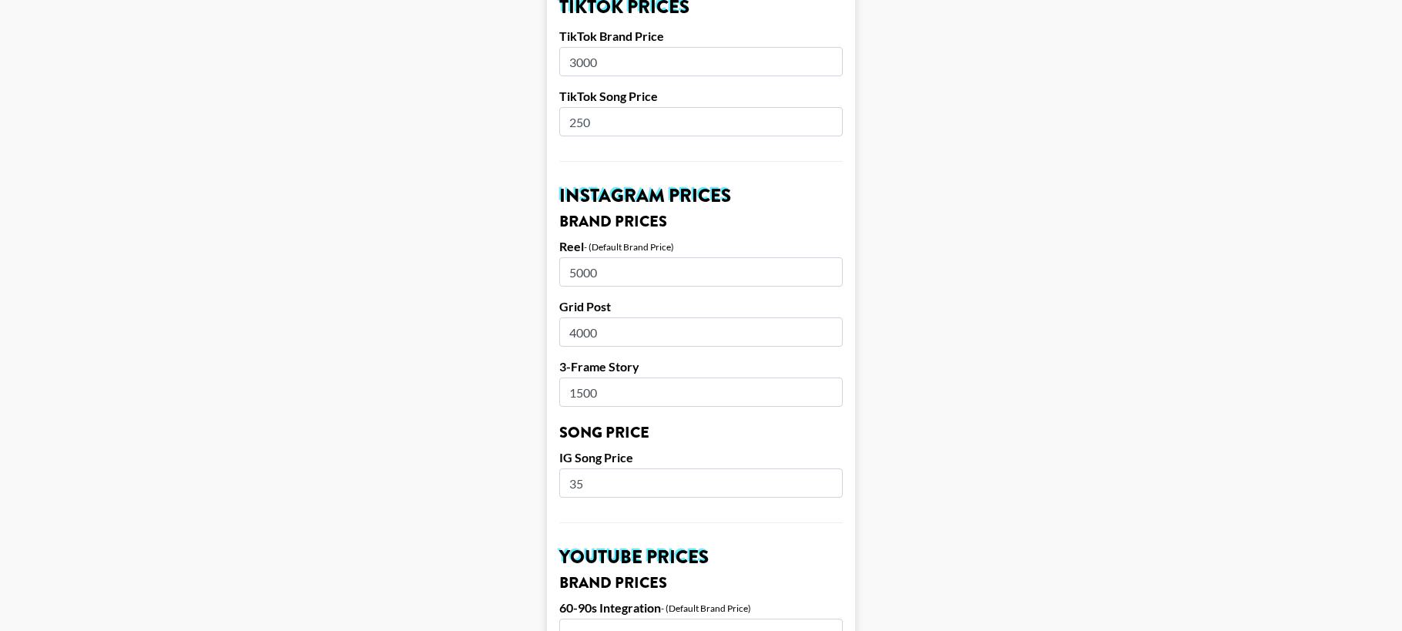
type input "3"
type input "500"
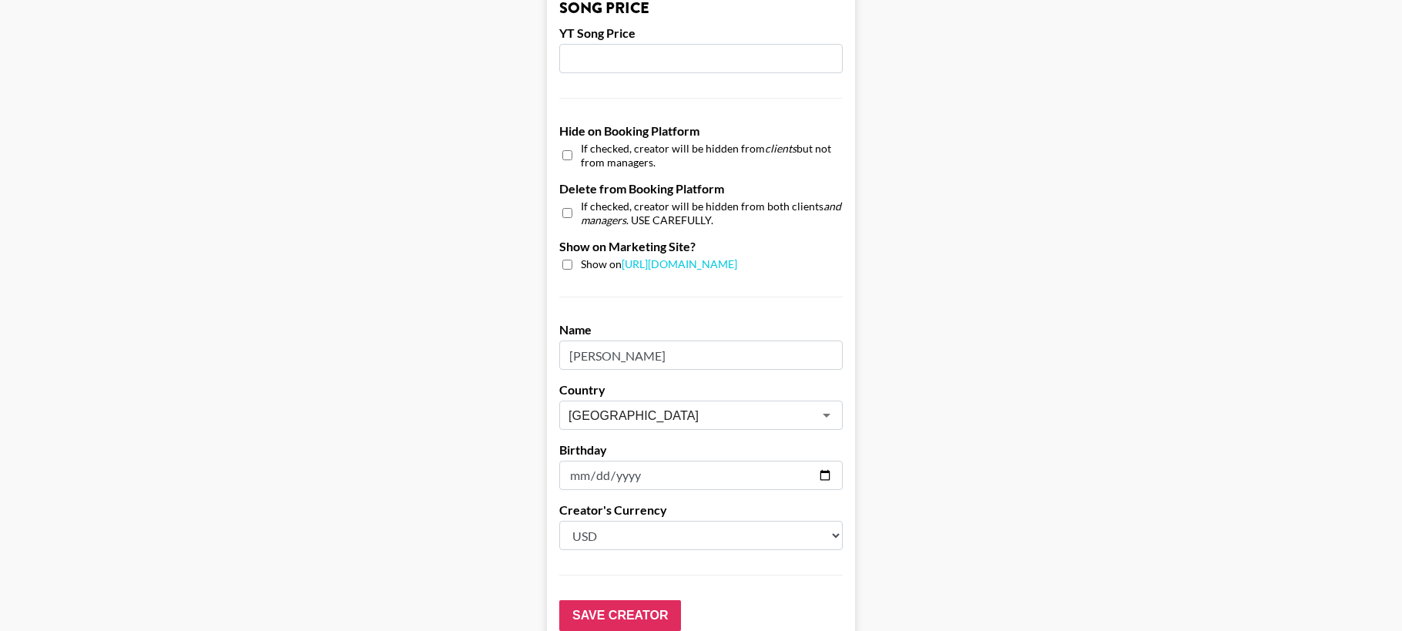
scroll to position [1456, 0]
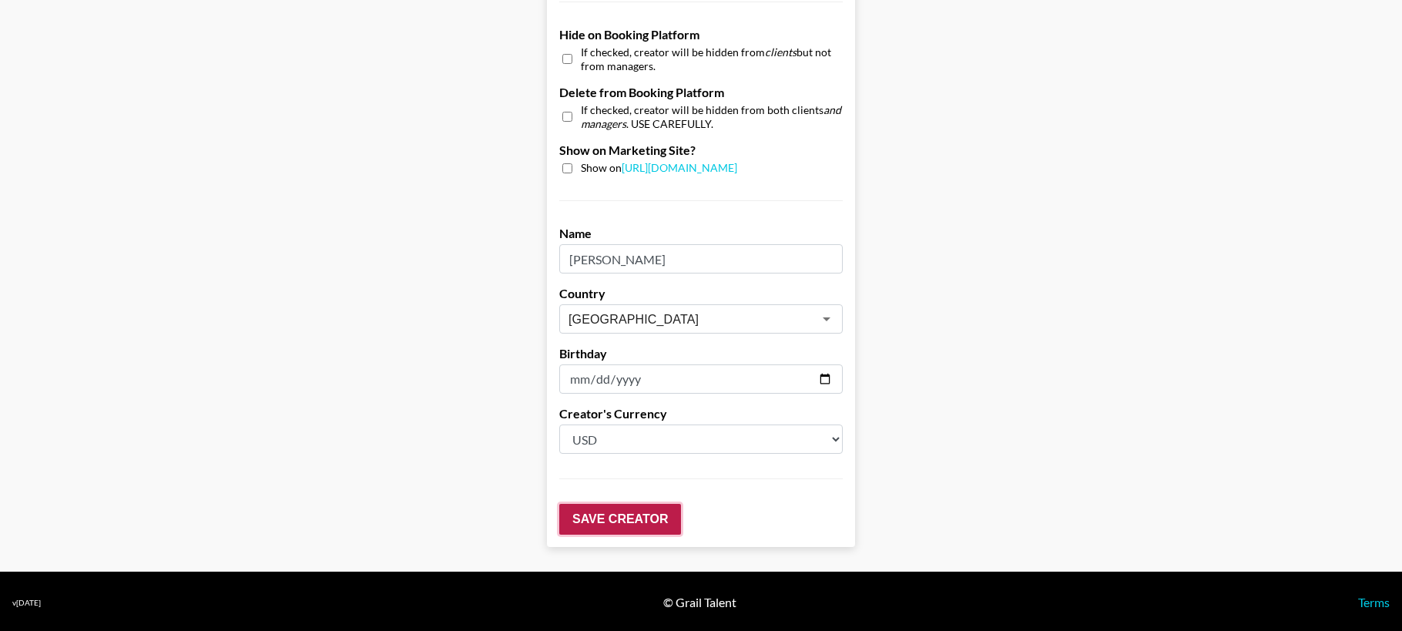
click at [605, 520] on input "Save Creator" at bounding box center [620, 519] width 122 height 31
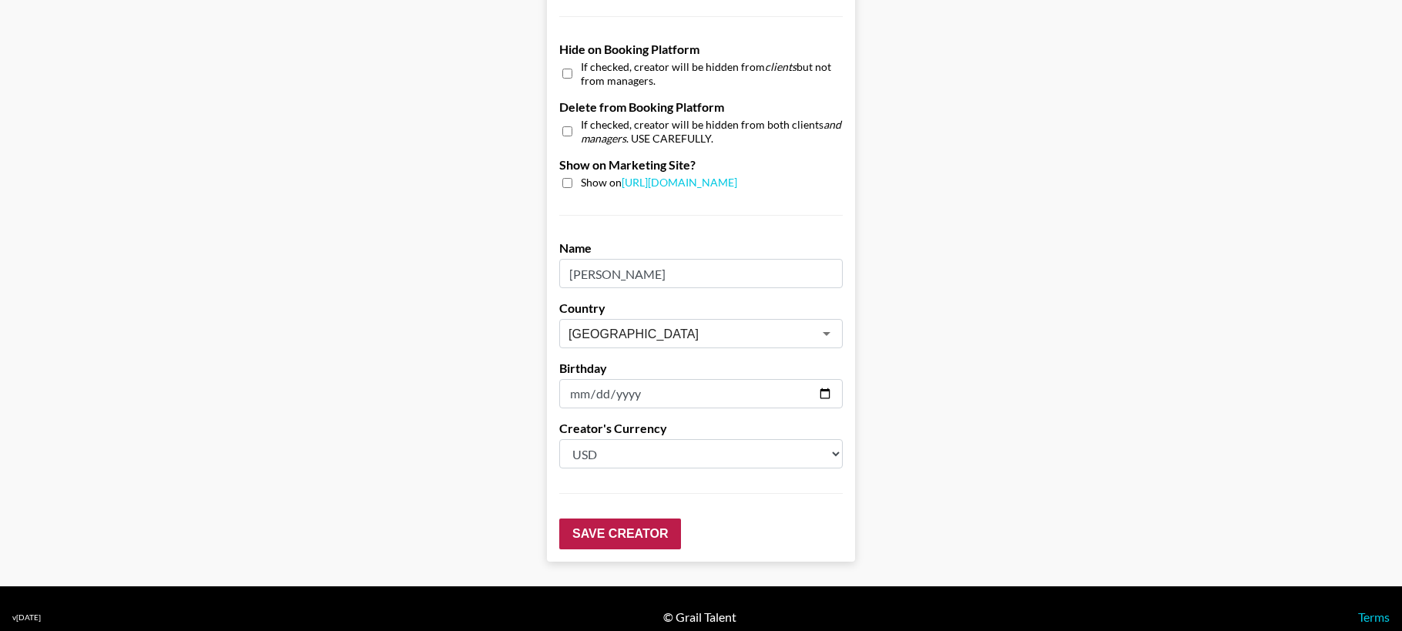
scroll to position [85, 0]
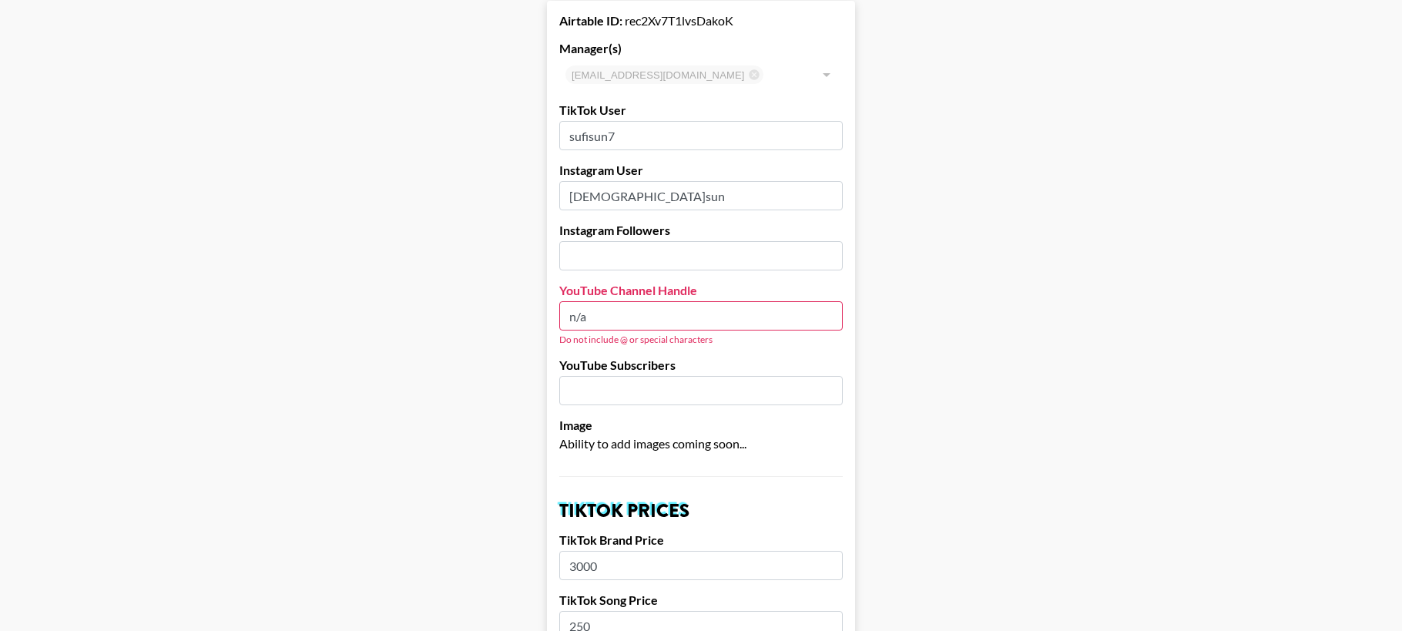
drag, startPoint x: 603, startPoint y: 317, endPoint x: 527, endPoint y: 317, distance: 76.3
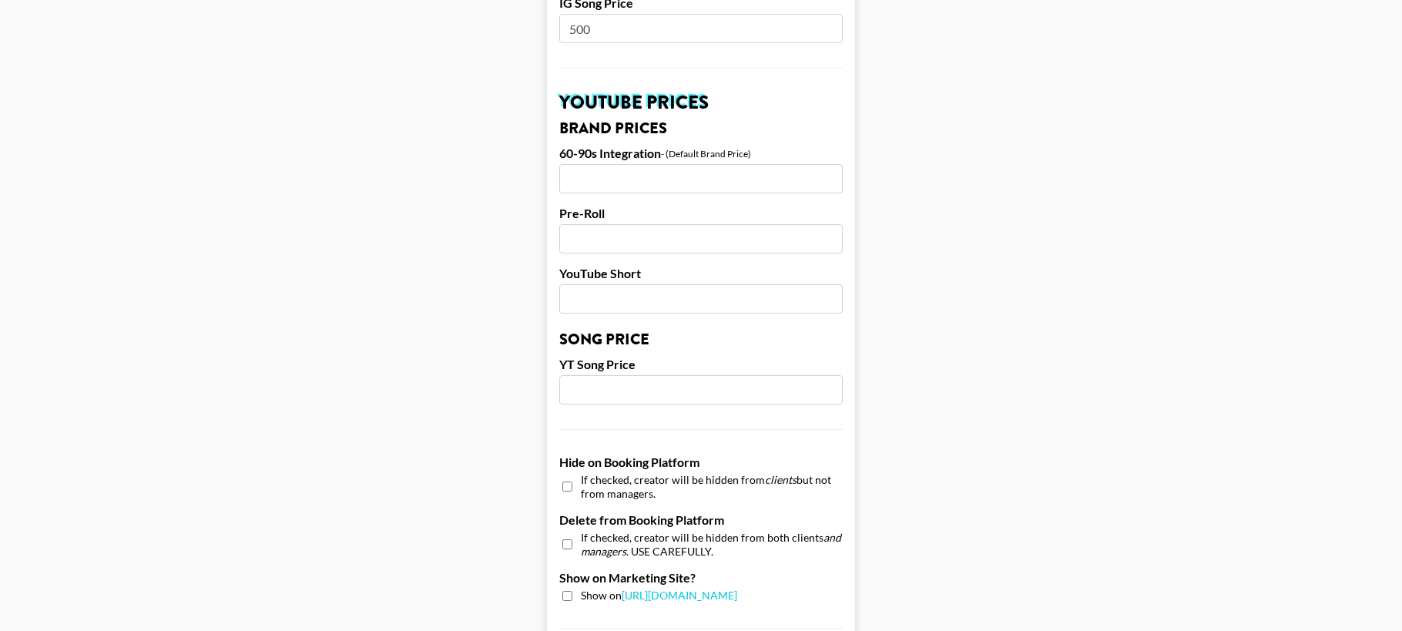
scroll to position [1456, 0]
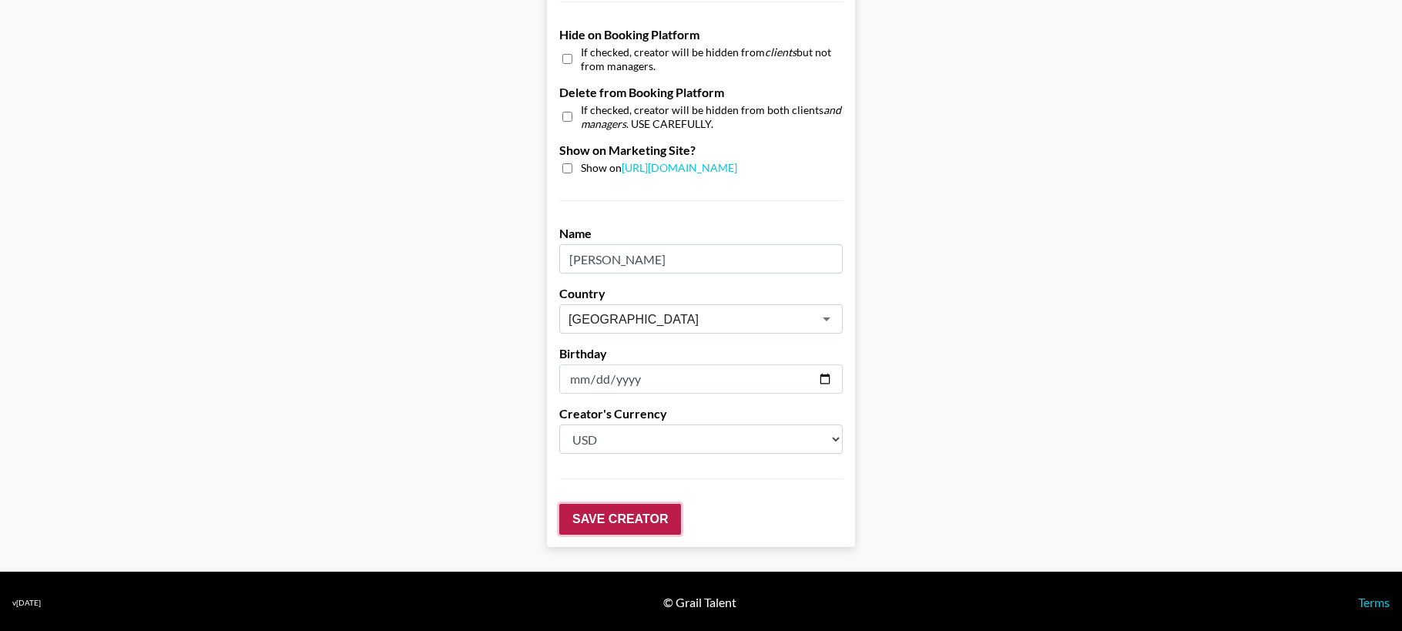
click at [622, 522] on input "Save Creator" at bounding box center [620, 519] width 122 height 31
click at [622, 519] on input "Save Creator" at bounding box center [620, 519] width 122 height 31
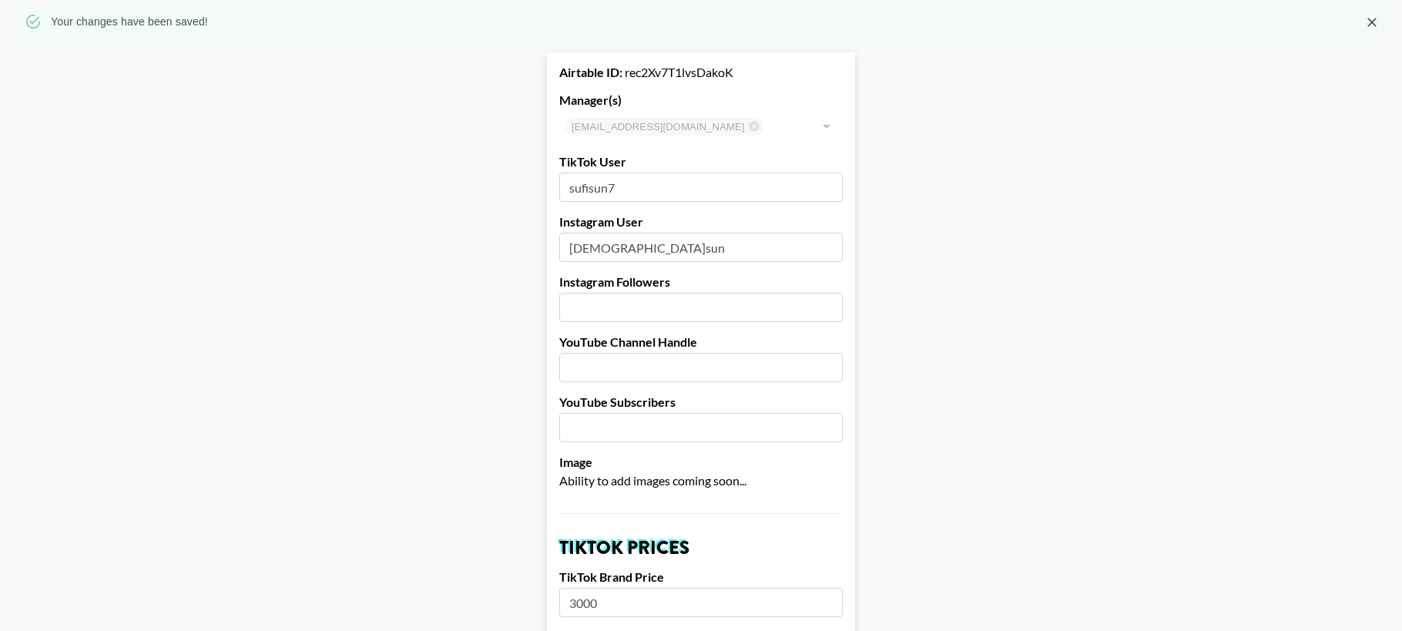
scroll to position [0, 0]
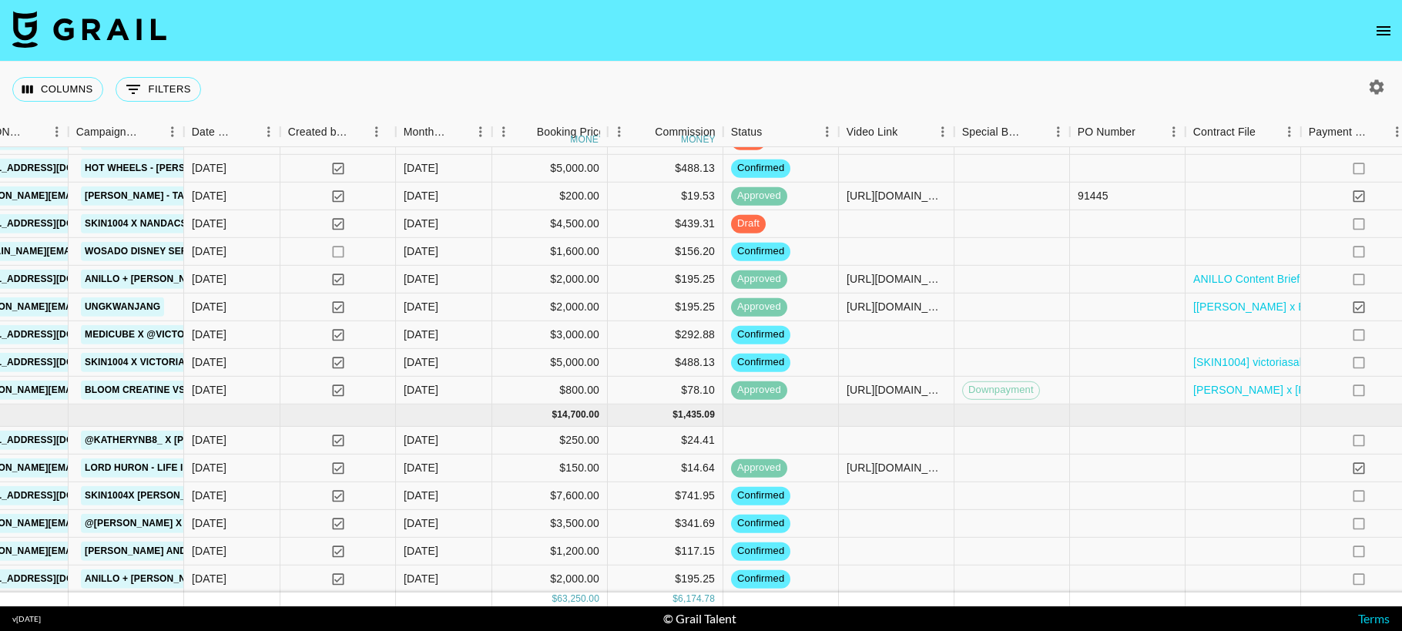
scroll to position [558, 678]
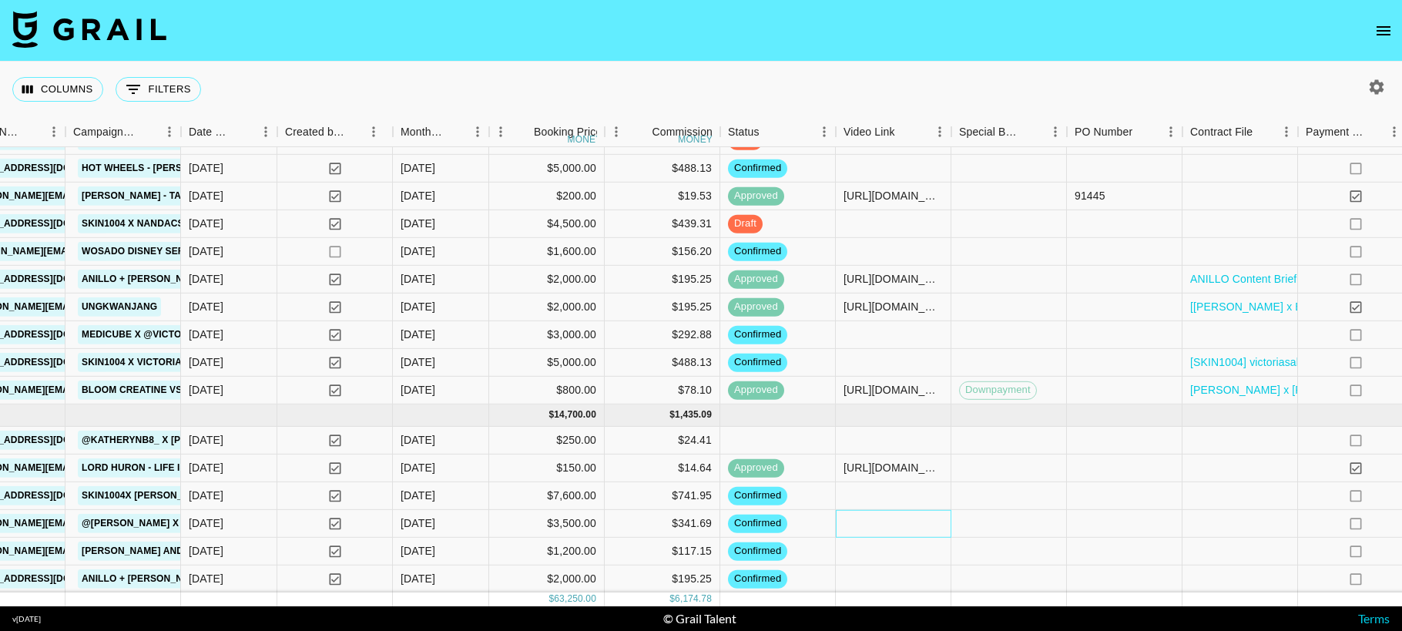
click at [876, 530] on div at bounding box center [894, 524] width 116 height 28
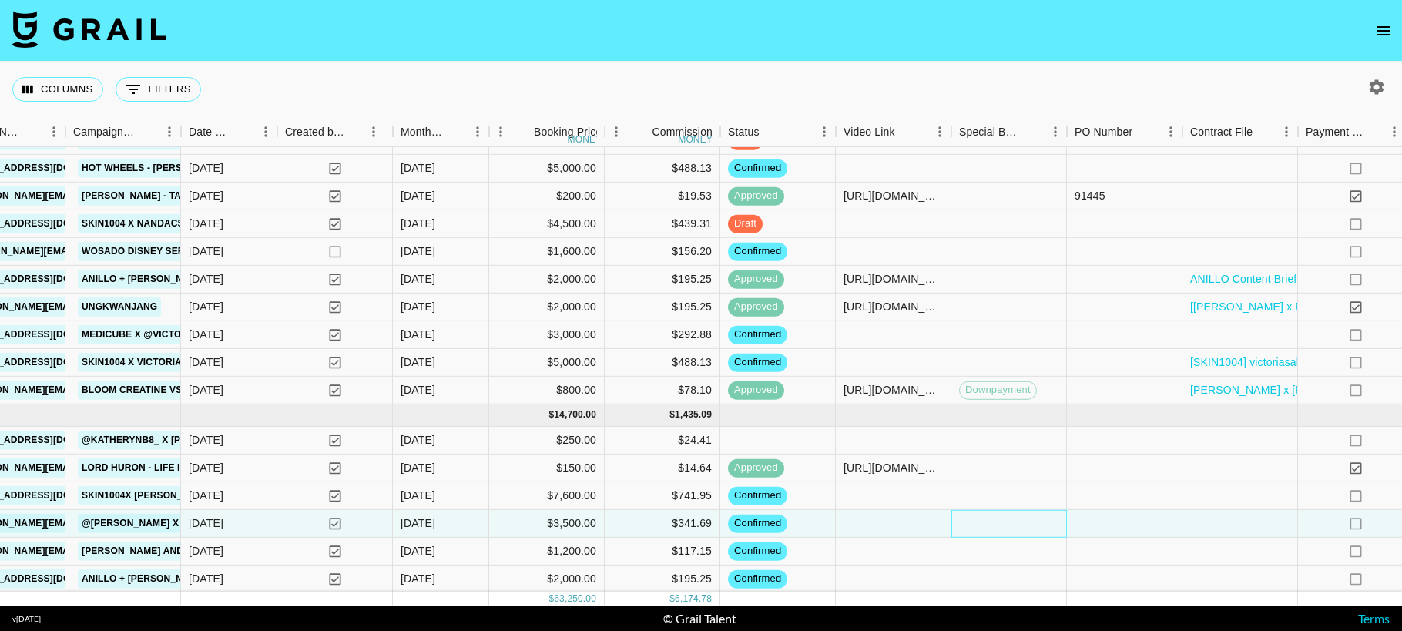
click at [996, 526] on div at bounding box center [1009, 524] width 116 height 28
click at [1092, 521] on div at bounding box center [1125, 524] width 116 height 28
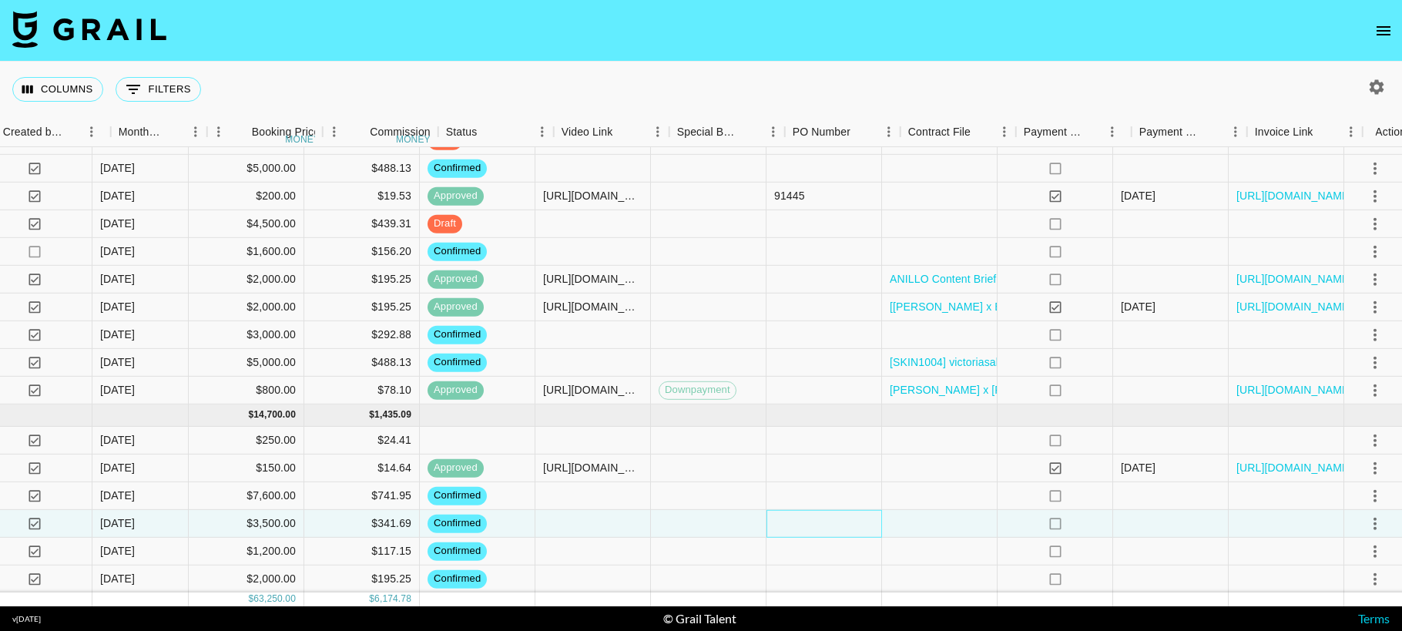
scroll to position [558, 982]
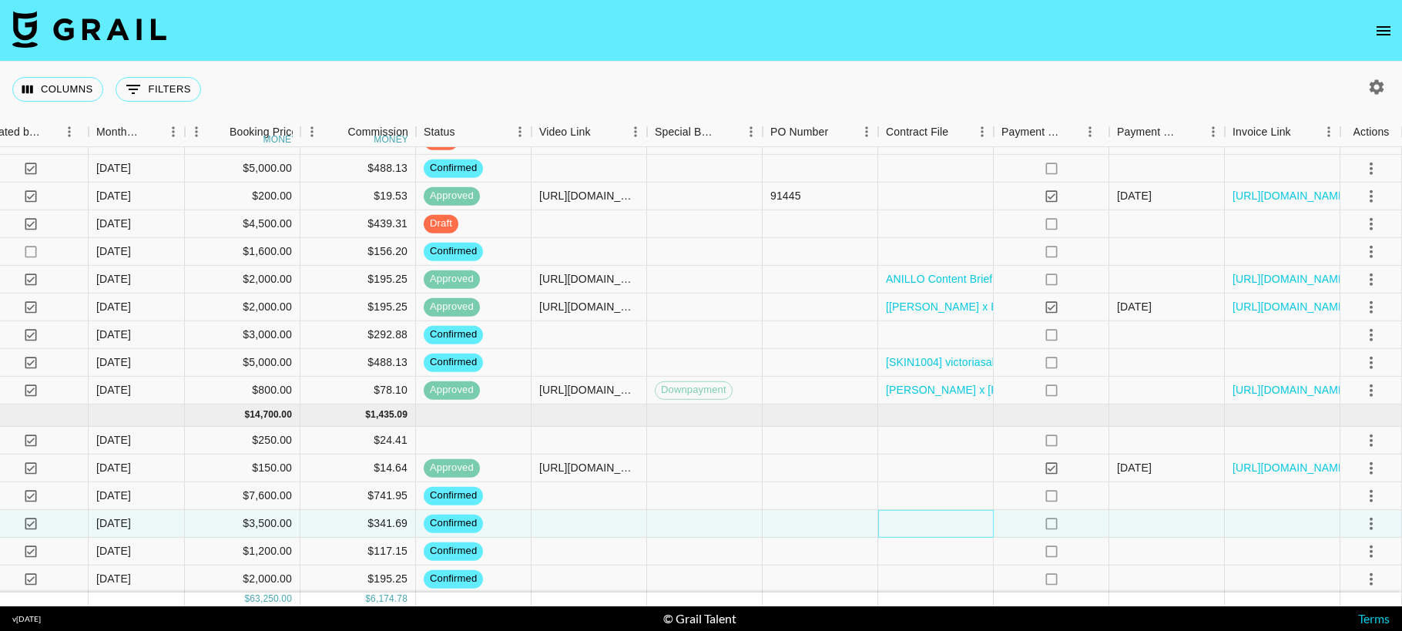
click at [953, 525] on div at bounding box center [936, 524] width 116 height 28
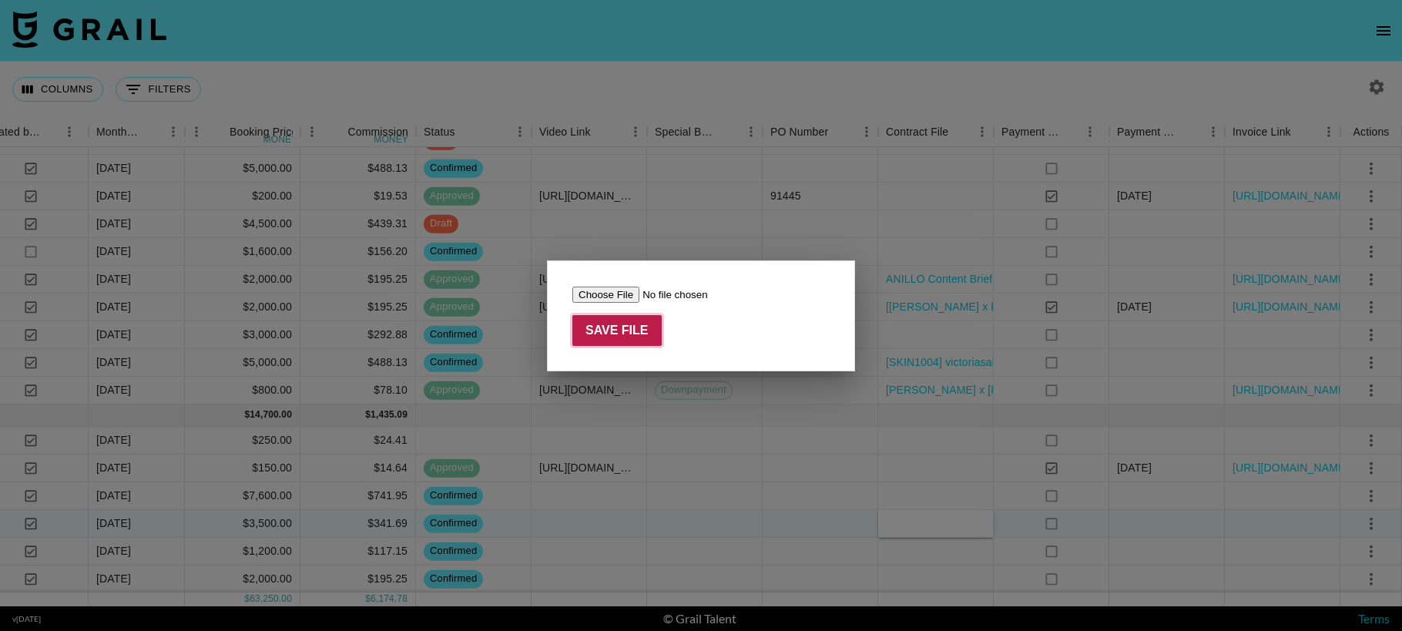
click at [615, 331] on input "Save File" at bounding box center [616, 330] width 89 height 31
click at [608, 295] on input "file" at bounding box center [669, 295] width 195 height 16
click at [598, 337] on input "Save File" at bounding box center [616, 330] width 89 height 31
click at [600, 299] on input "file" at bounding box center [669, 295] width 195 height 16
type input "C:\fakepath\_DANAHAN__Victoria_Salazar_X_Beyond_Earth_TikTok_Marketing___Usage_…"
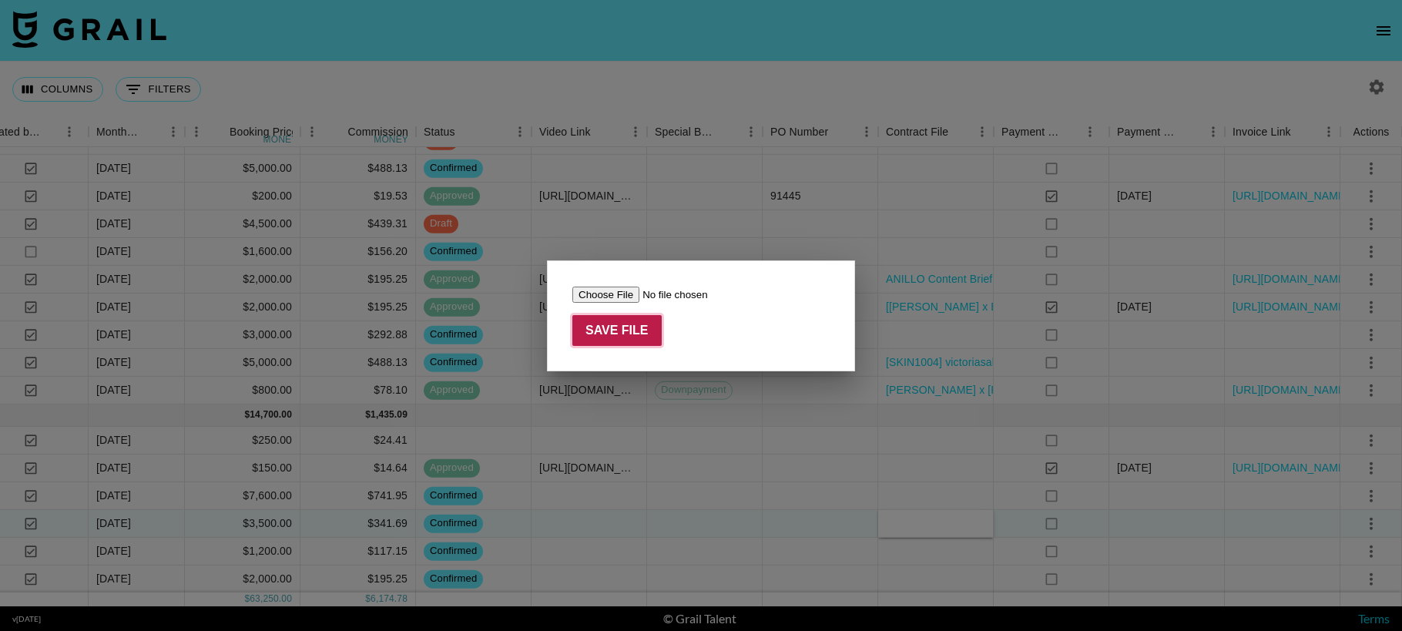
click at [630, 324] on input "Save File" at bounding box center [616, 330] width 89 height 31
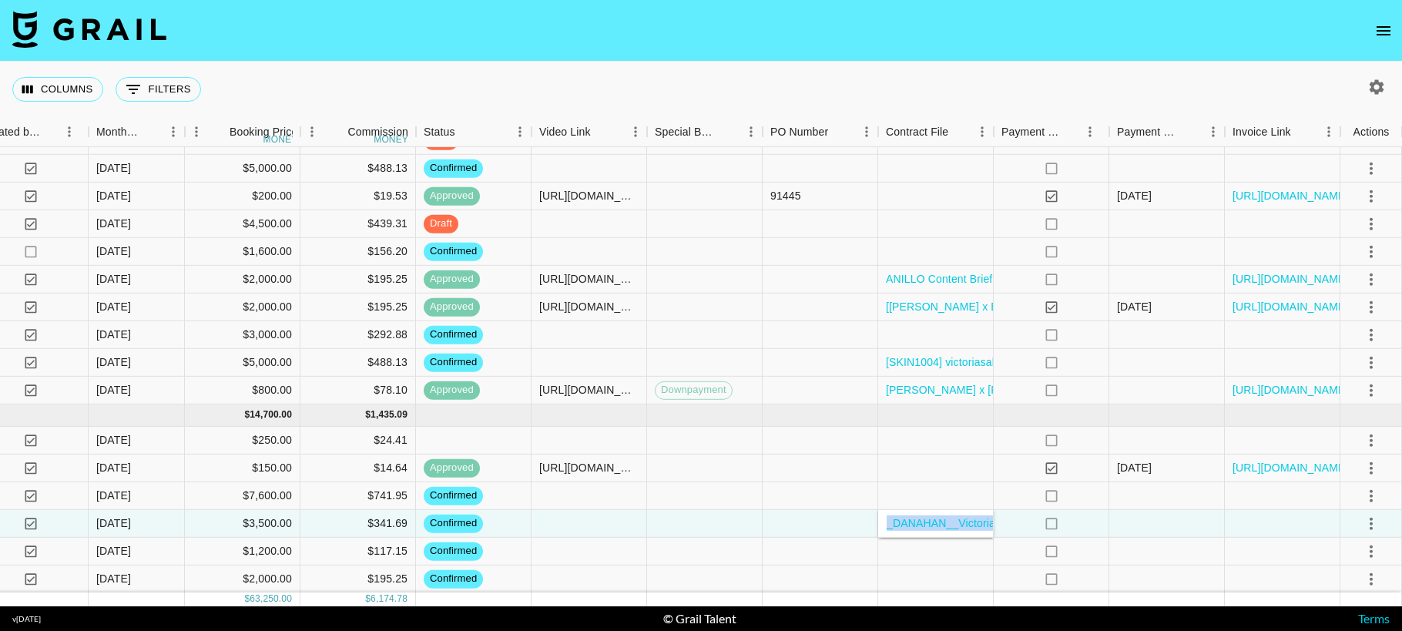
click at [1384, 33] on icon "open drawer" at bounding box center [1383, 30] width 14 height 9
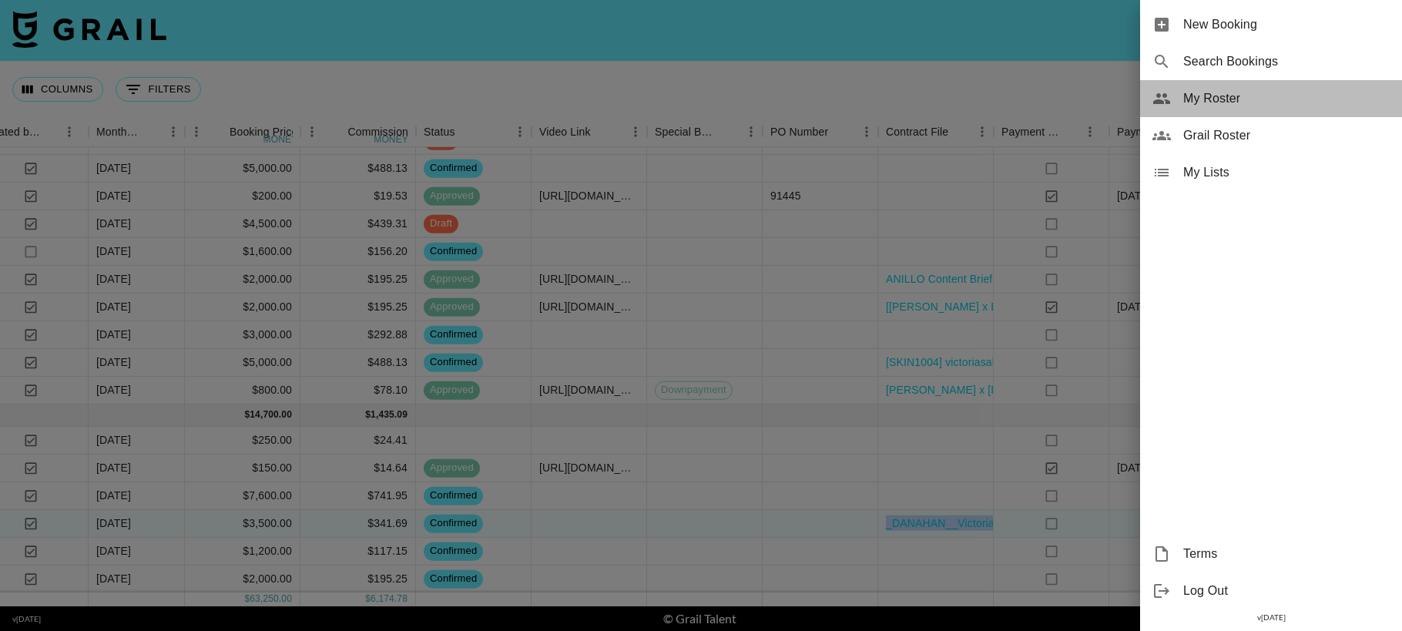
click at [1240, 103] on span "My Roster" at bounding box center [1286, 98] width 206 height 18
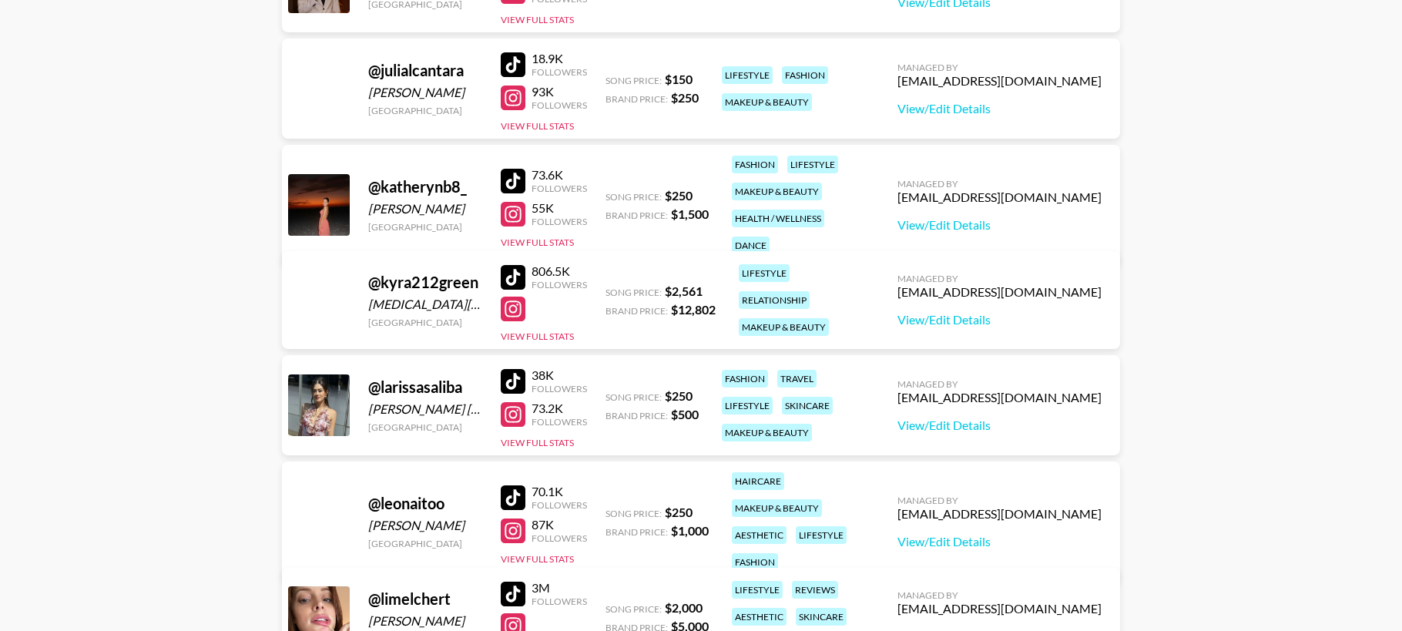
scroll to position [1904, 0]
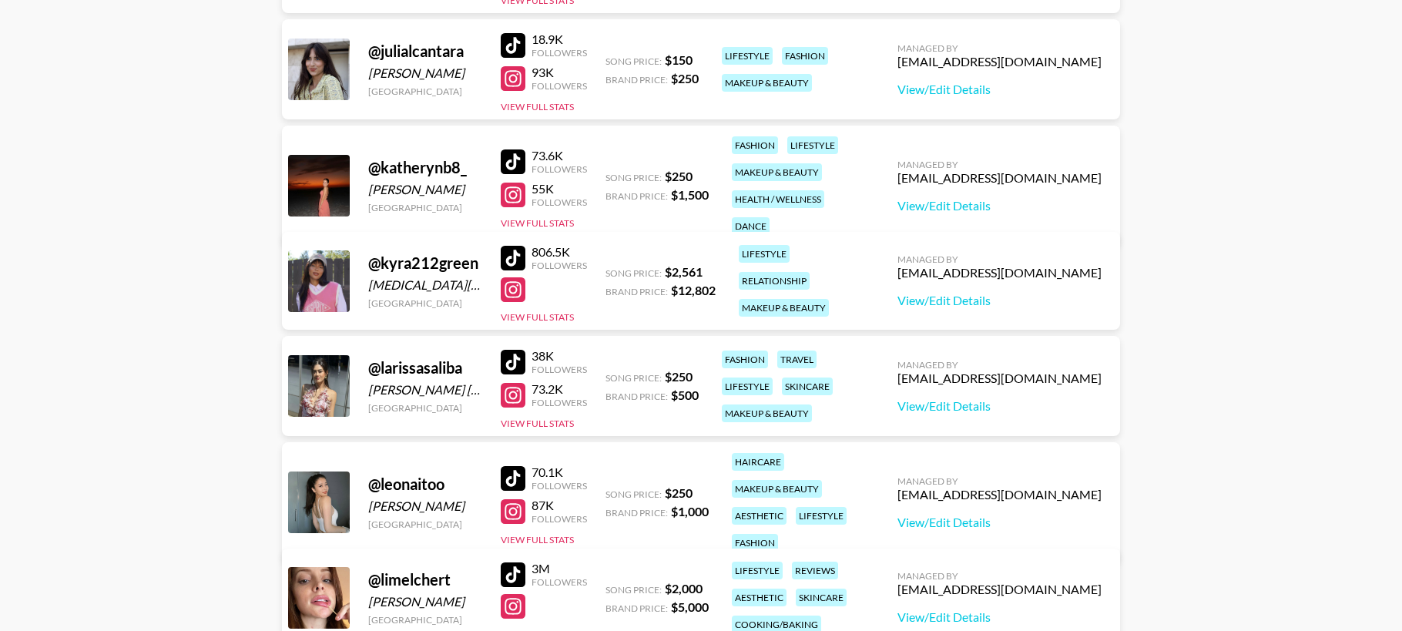
click at [511, 149] on div at bounding box center [513, 161] width 25 height 25
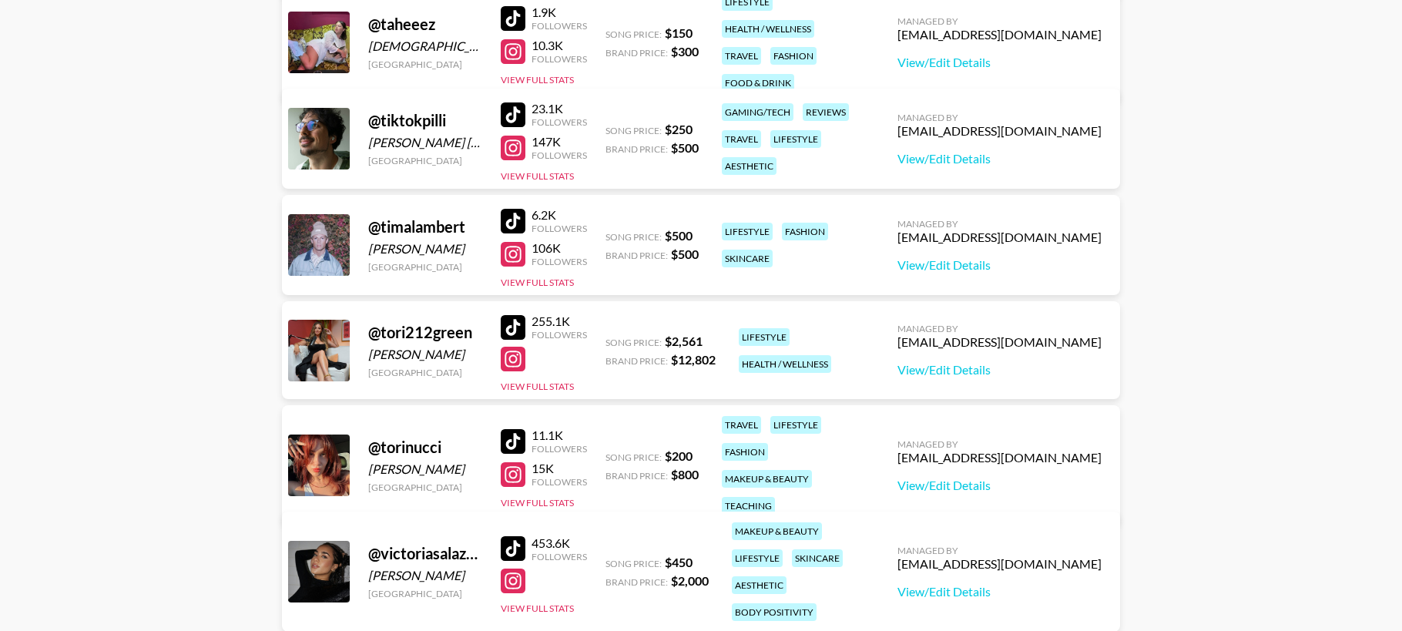
scroll to position [3628, 0]
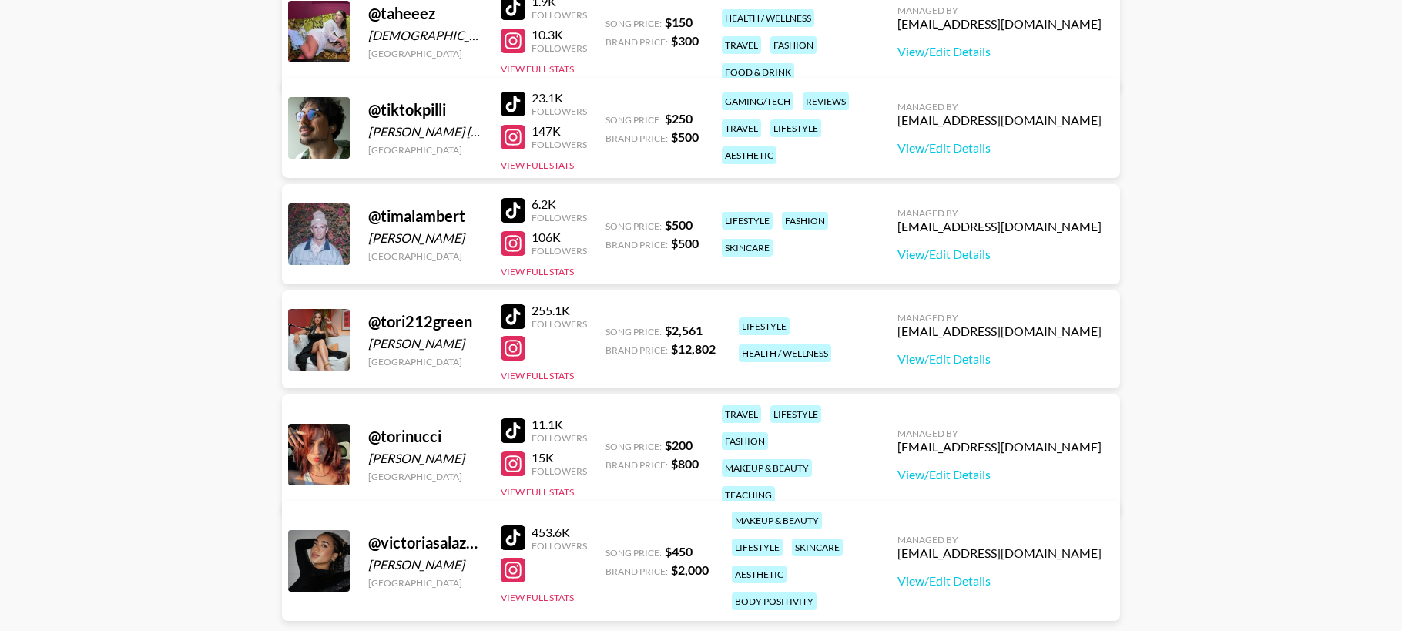
click at [517, 418] on div at bounding box center [513, 430] width 25 height 25
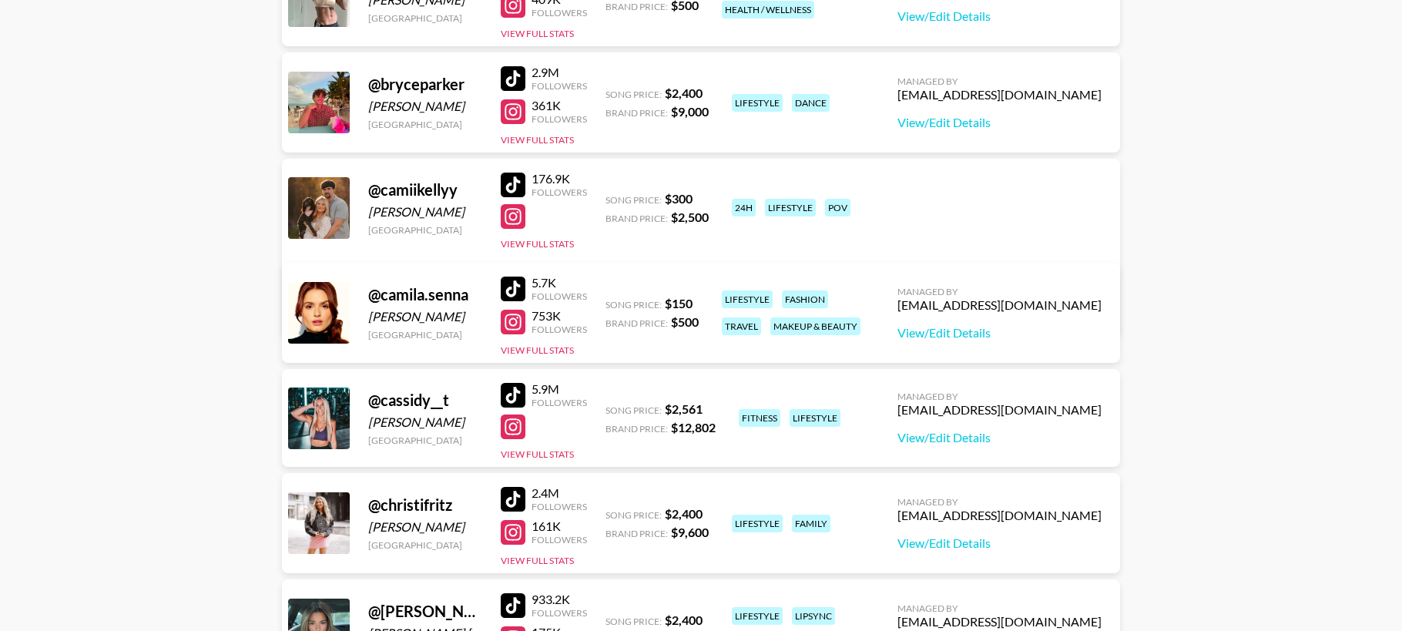
scroll to position [598, 0]
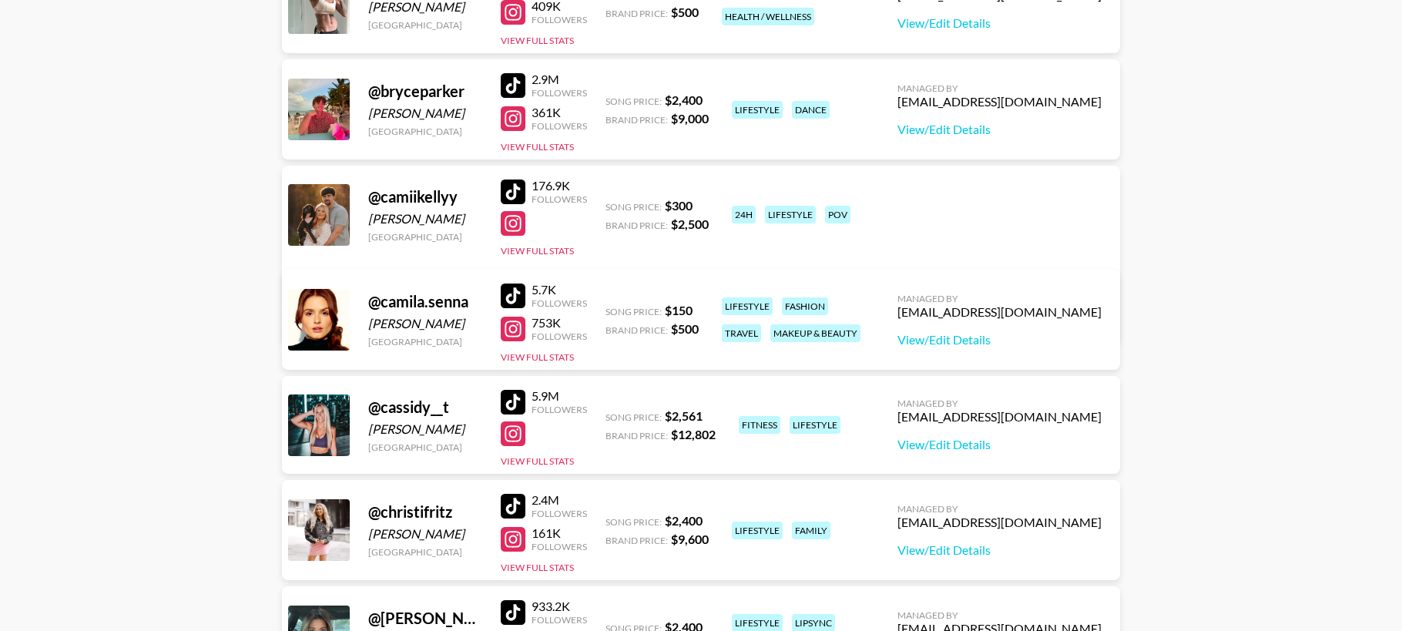
click at [515, 185] on div at bounding box center [513, 191] width 25 height 25
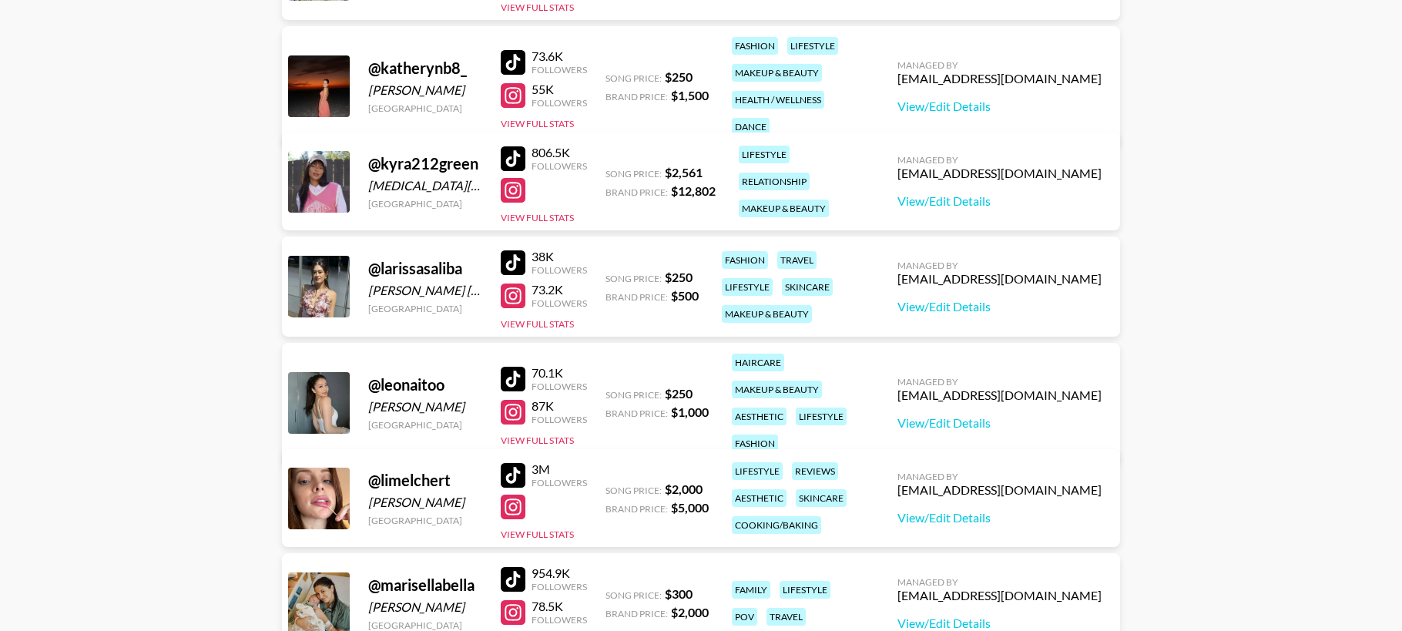
scroll to position [2007, 0]
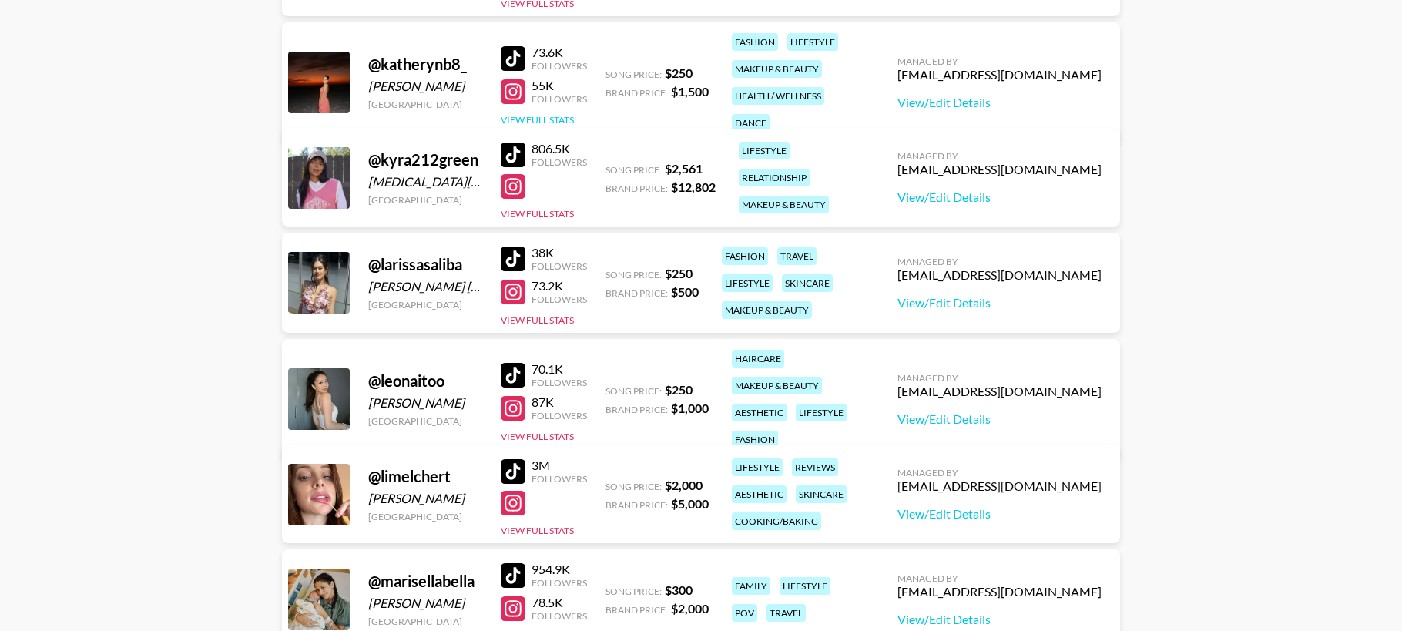
click at [555, 114] on button "View Full Stats" at bounding box center [537, 120] width 73 height 12
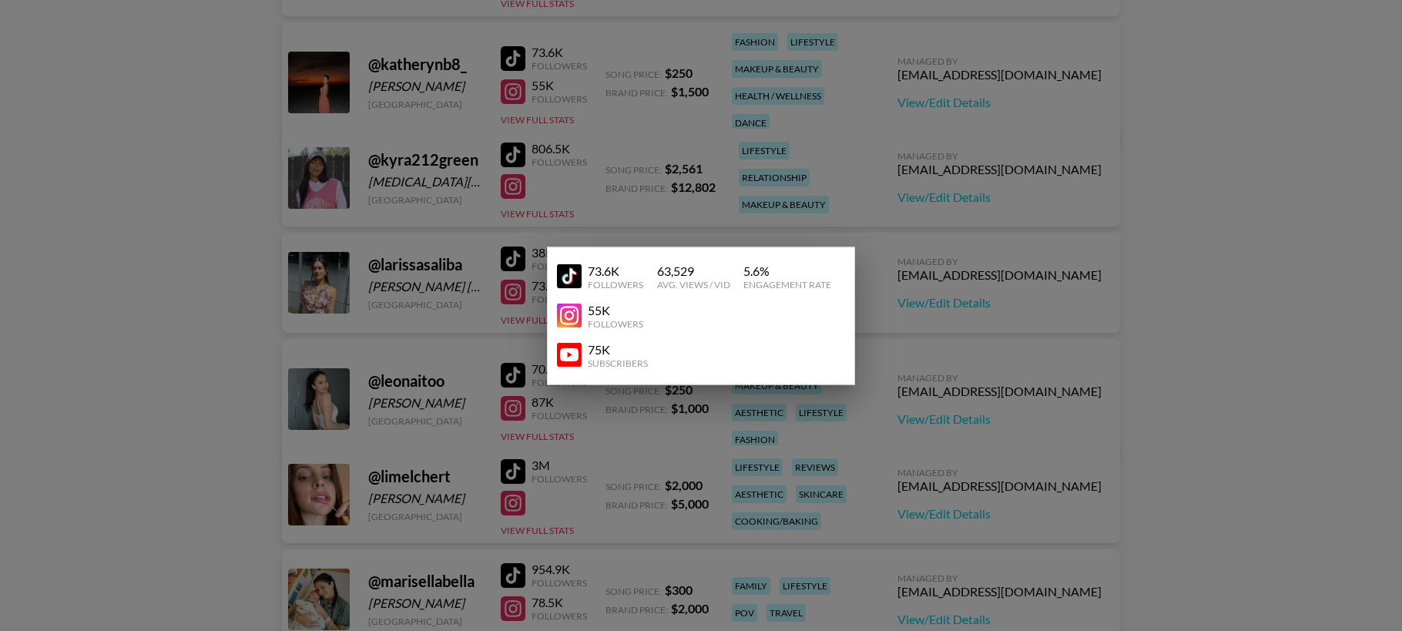
click at [574, 354] on img at bounding box center [569, 355] width 25 height 25
click at [1173, 146] on div at bounding box center [701, 315] width 1402 height 631
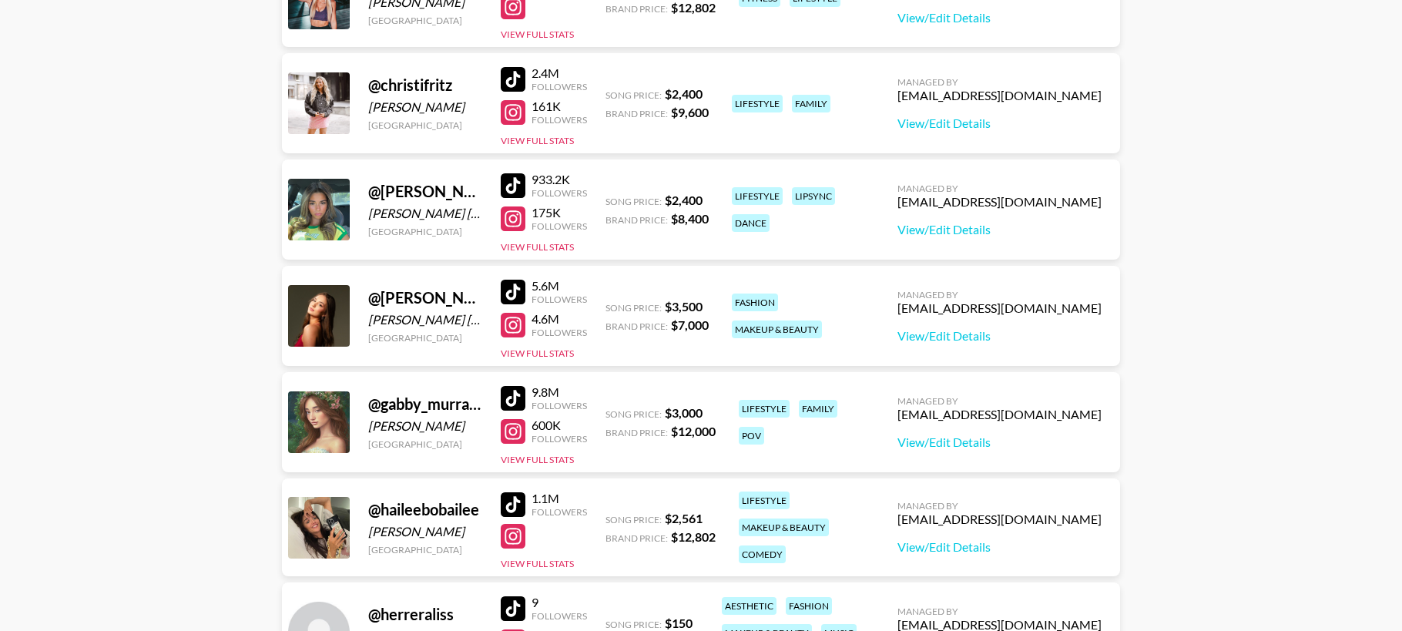
scroll to position [1042, 0]
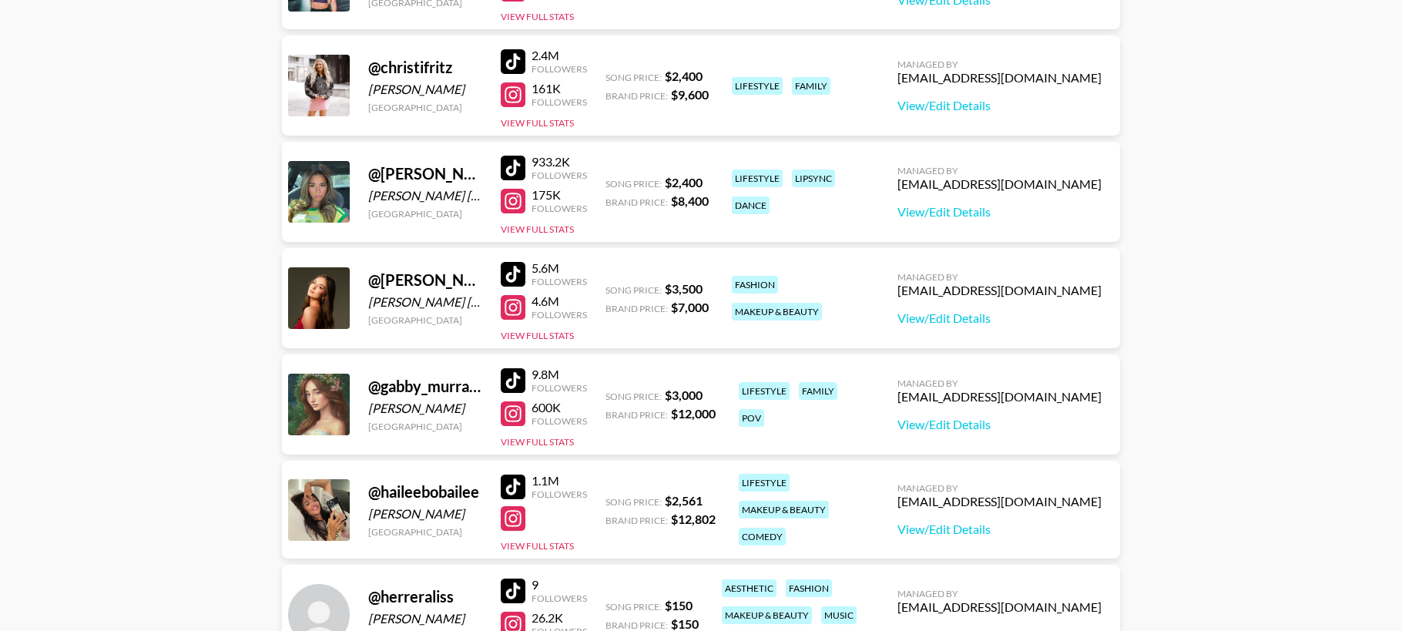
click at [514, 305] on div at bounding box center [513, 307] width 25 height 25
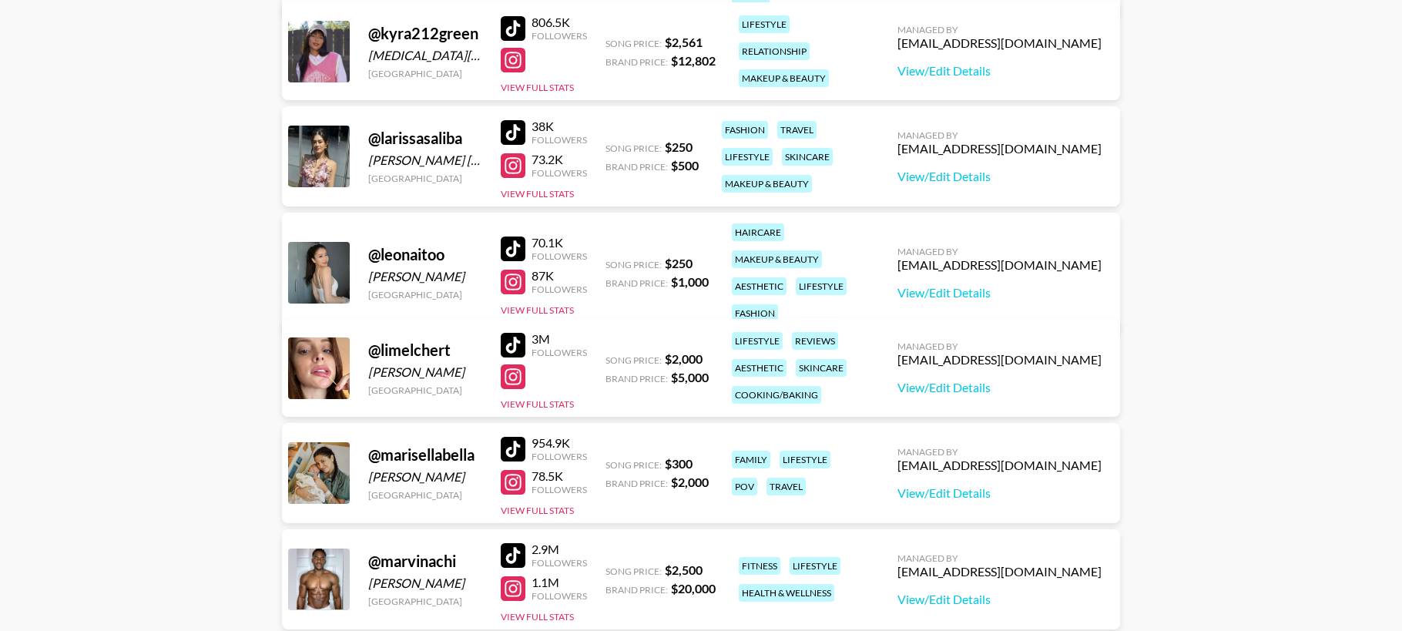
scroll to position [2264, 0]
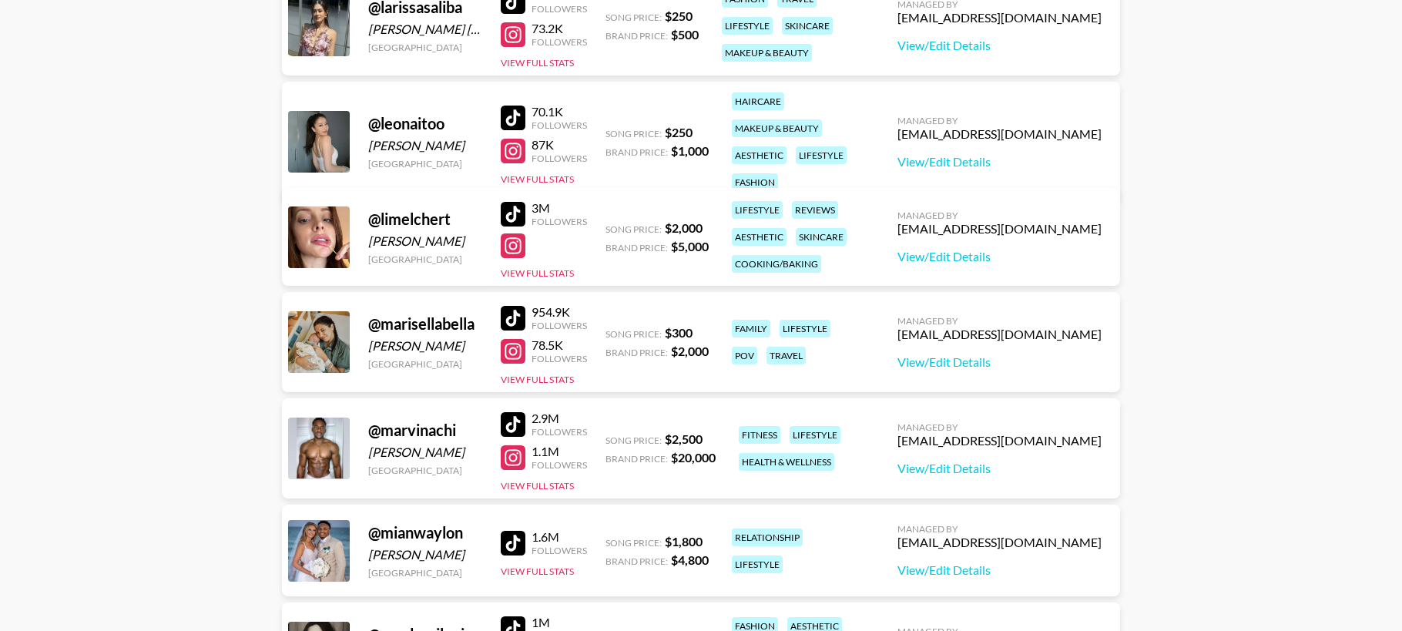
click at [515, 248] on div at bounding box center [513, 245] width 25 height 25
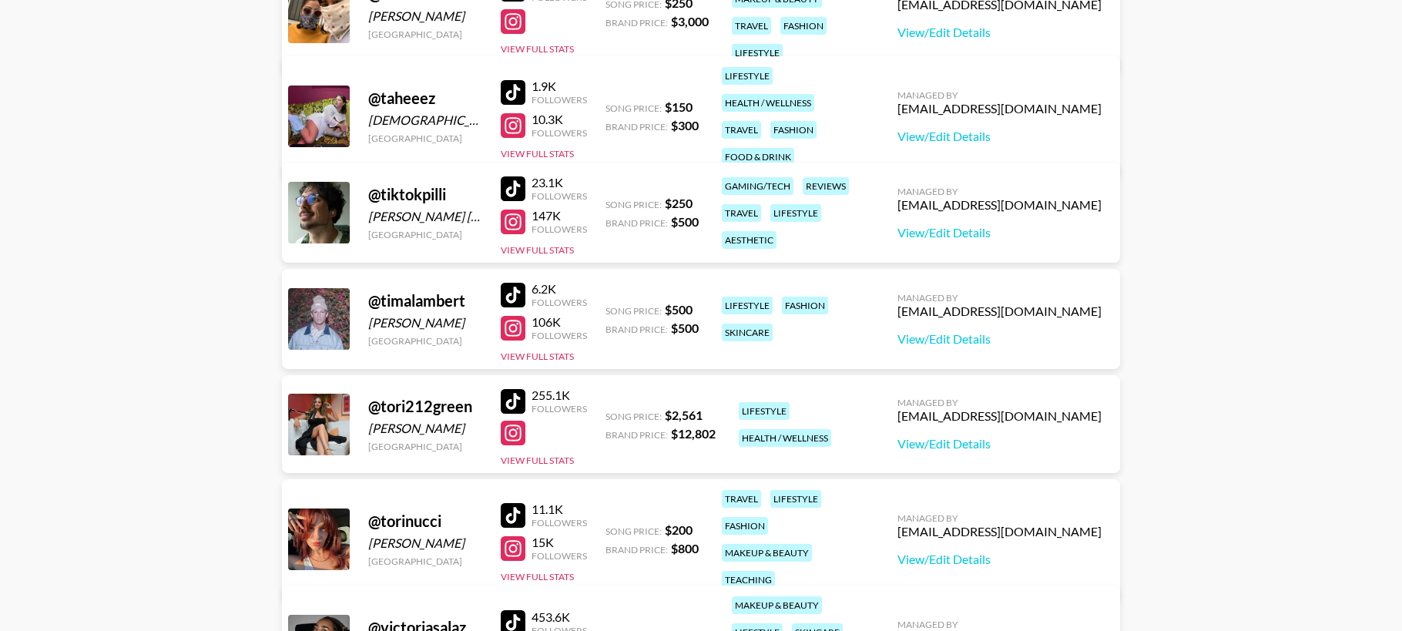
scroll to position [3489, 0]
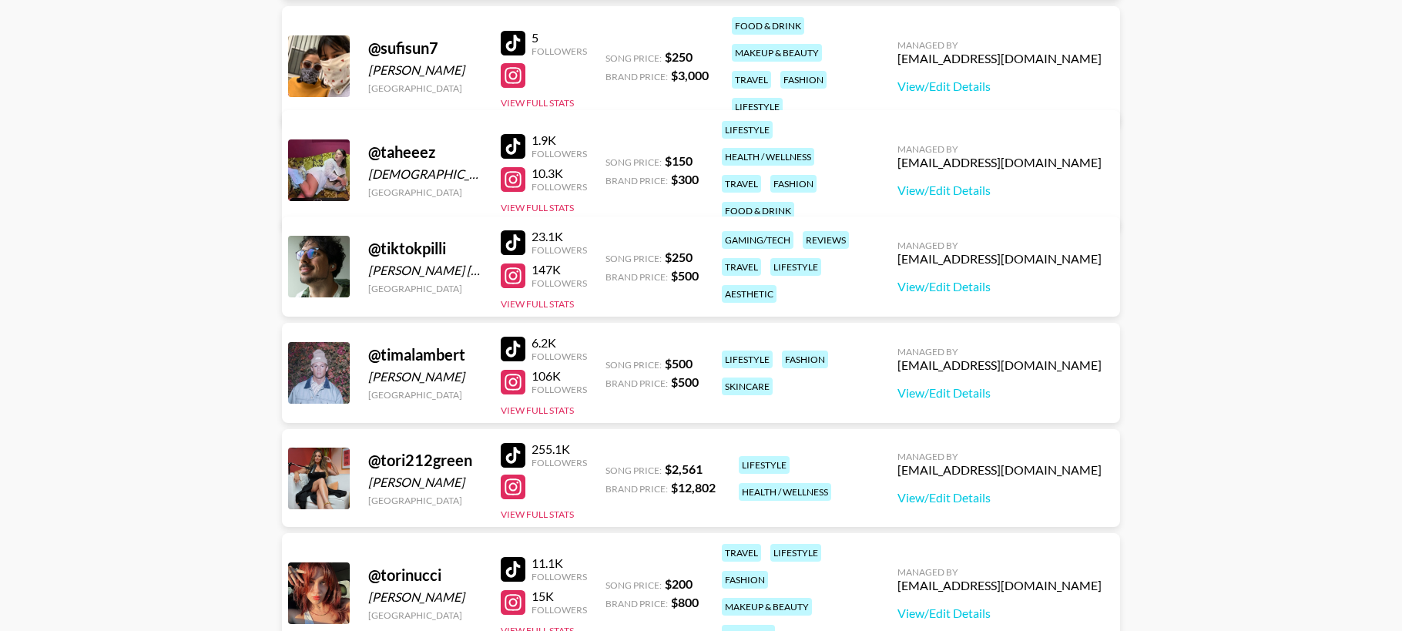
click at [510, 170] on div at bounding box center [513, 179] width 25 height 25
click at [518, 278] on div at bounding box center [513, 275] width 25 height 25
